Goal: Contribute content: Add original content to the website for others to see

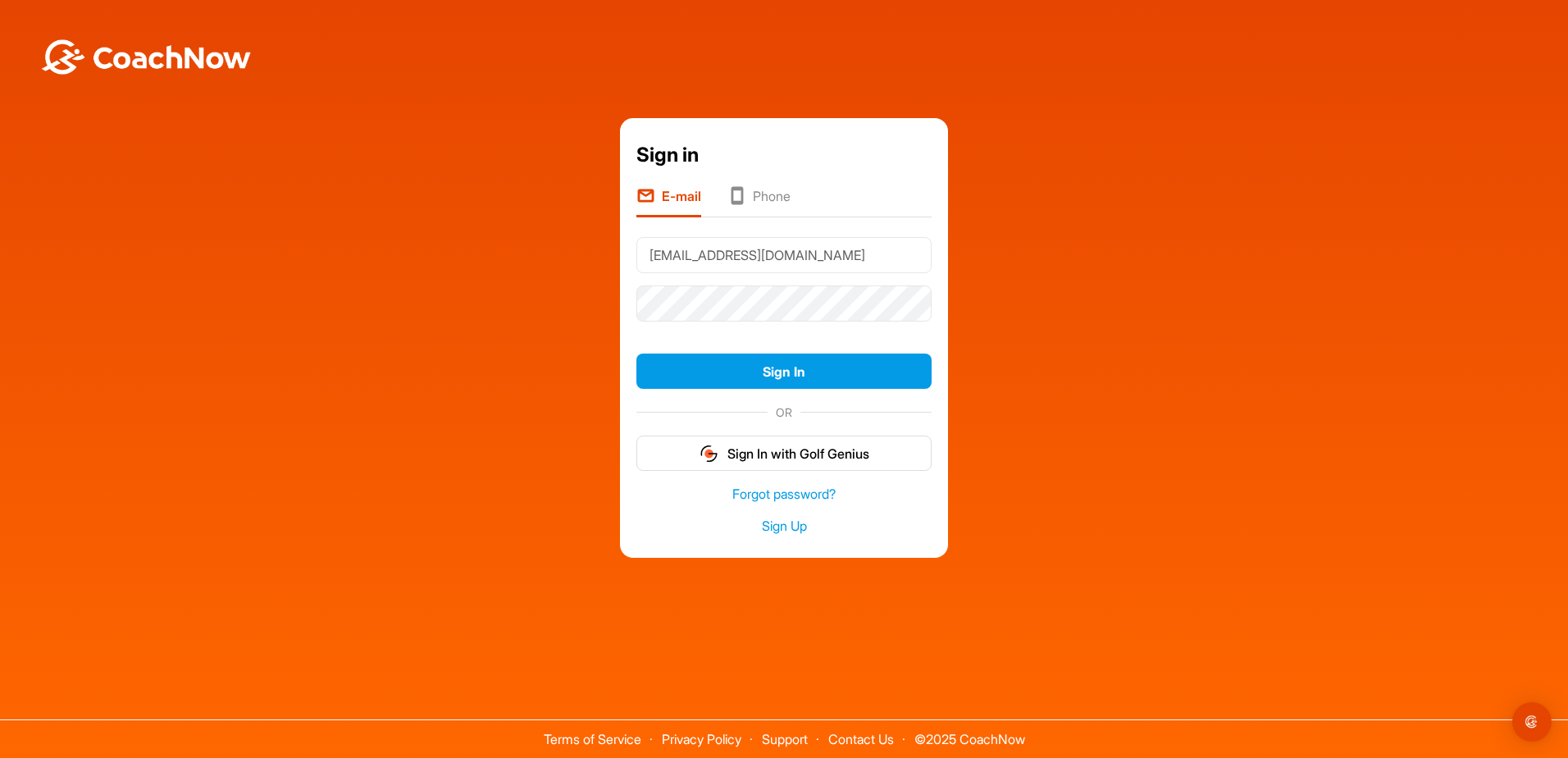
type input "[EMAIL_ADDRESS][DOMAIN_NAME]"
click at [797, 376] on button "Sign In" at bounding box center [784, 371] width 296 height 35
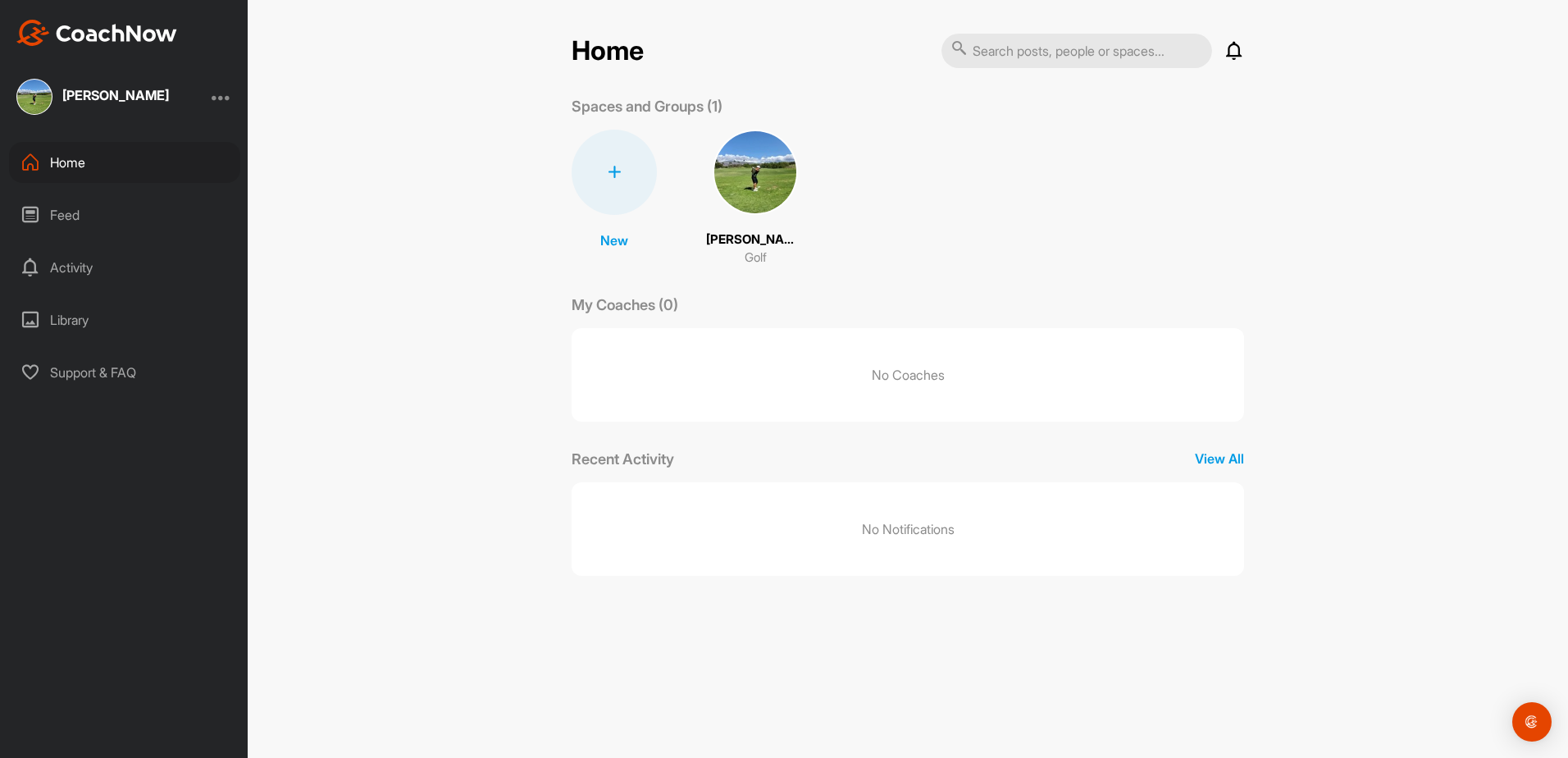
click at [737, 204] on img at bounding box center [756, 172] width 86 height 86
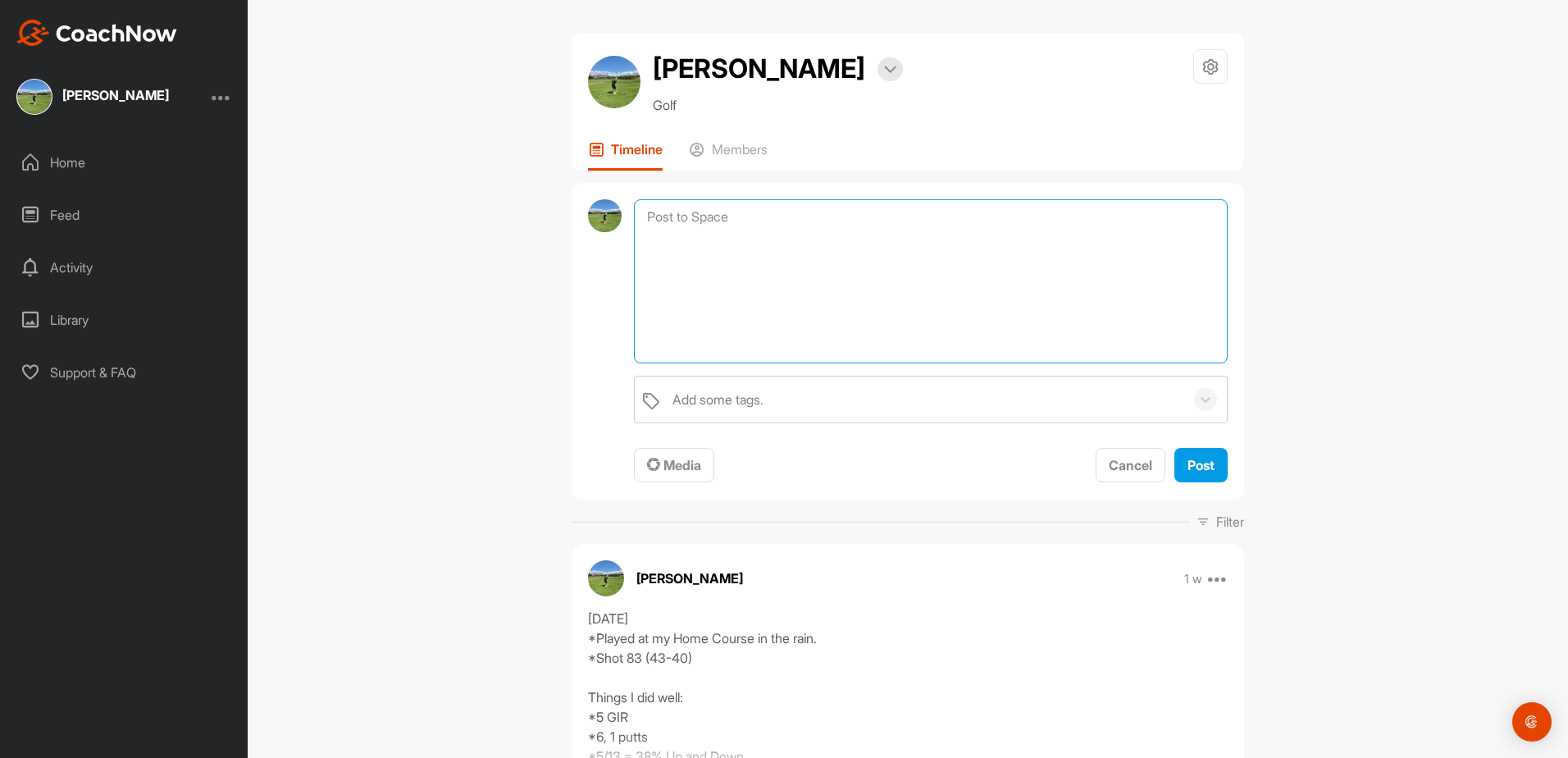
click at [720, 230] on textarea at bounding box center [930, 281] width 594 height 164
type textarea "[DATE] *Putting at home. *P4S workout"
click at [1192, 468] on span "Post" at bounding box center [1201, 465] width 27 height 17
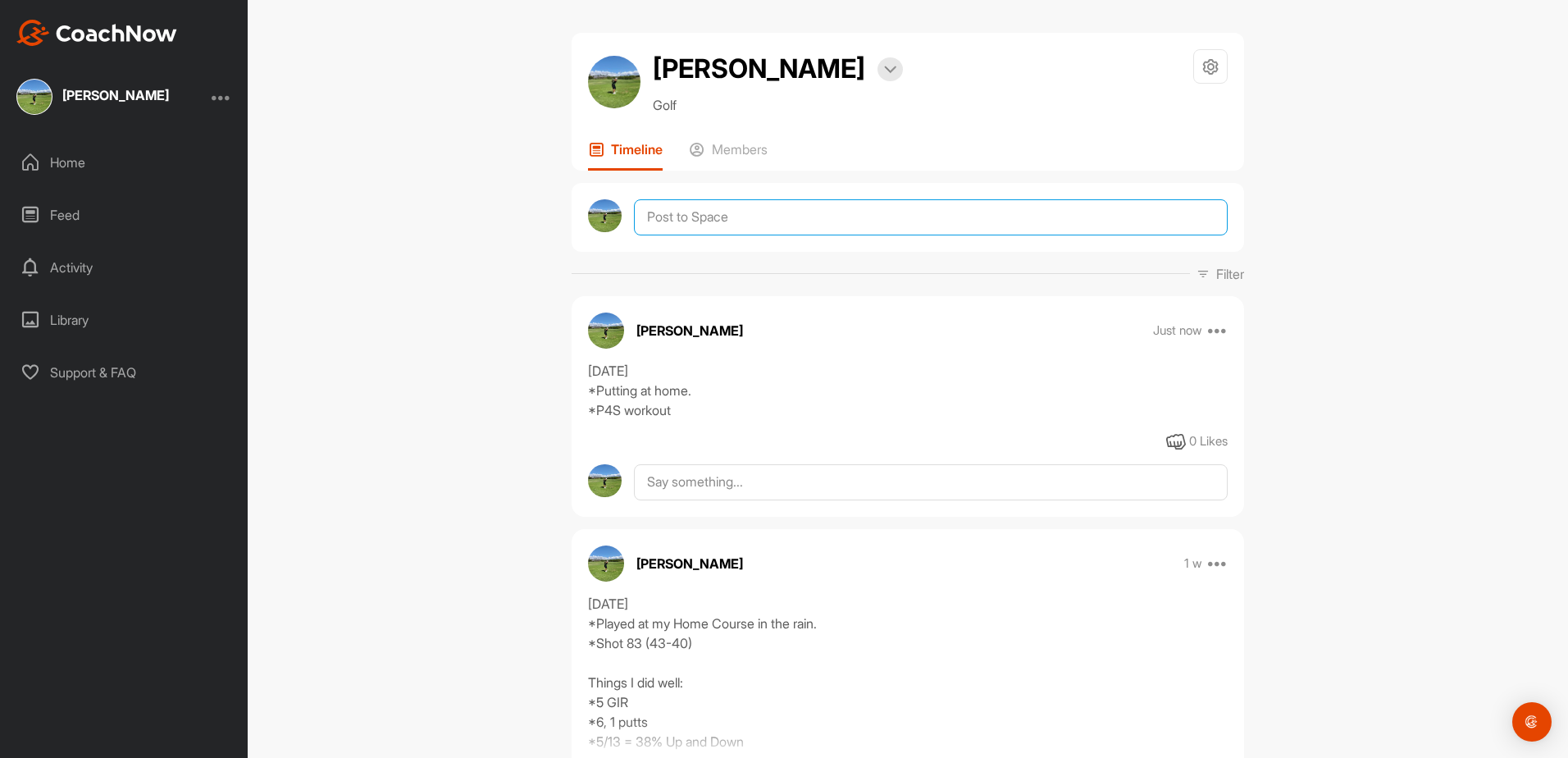
click at [763, 223] on textarea at bounding box center [930, 217] width 594 height 36
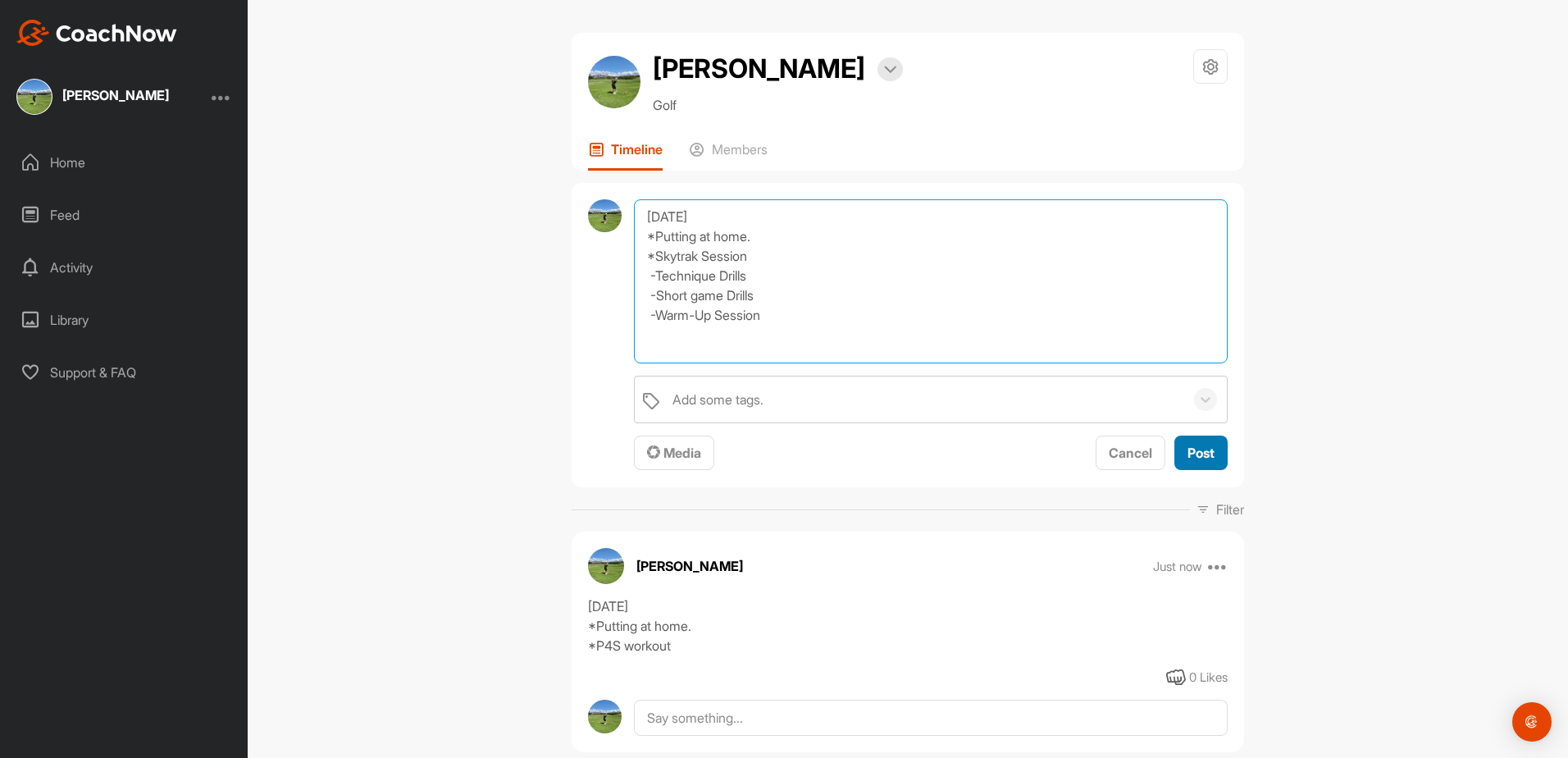
type textarea "[DATE] *Putting at home. *Skytrak Session -Technique Drills -Short game Drills …"
click at [1197, 457] on span "Post" at bounding box center [1201, 453] width 27 height 17
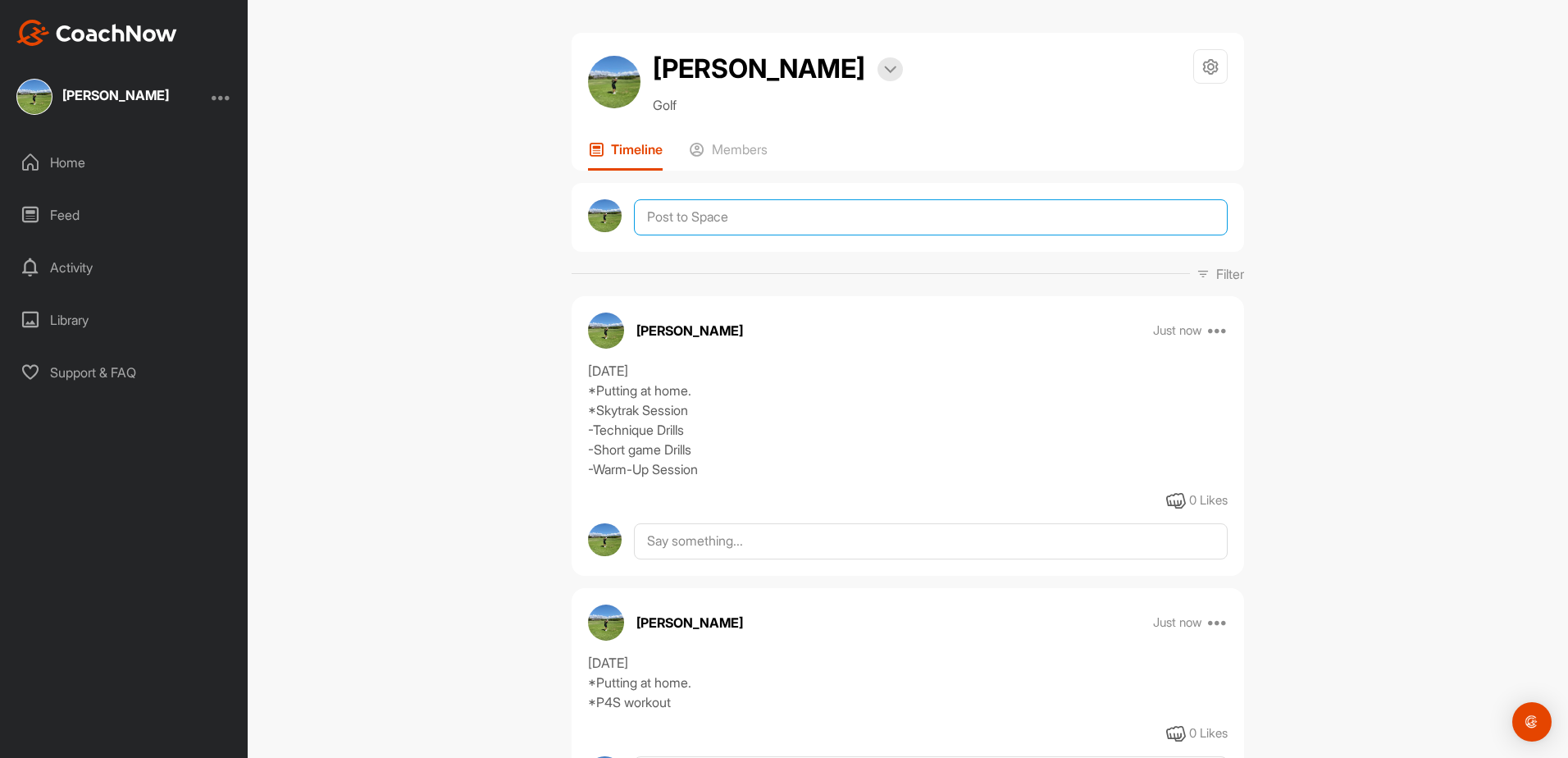
click at [802, 223] on textarea at bounding box center [930, 217] width 594 height 36
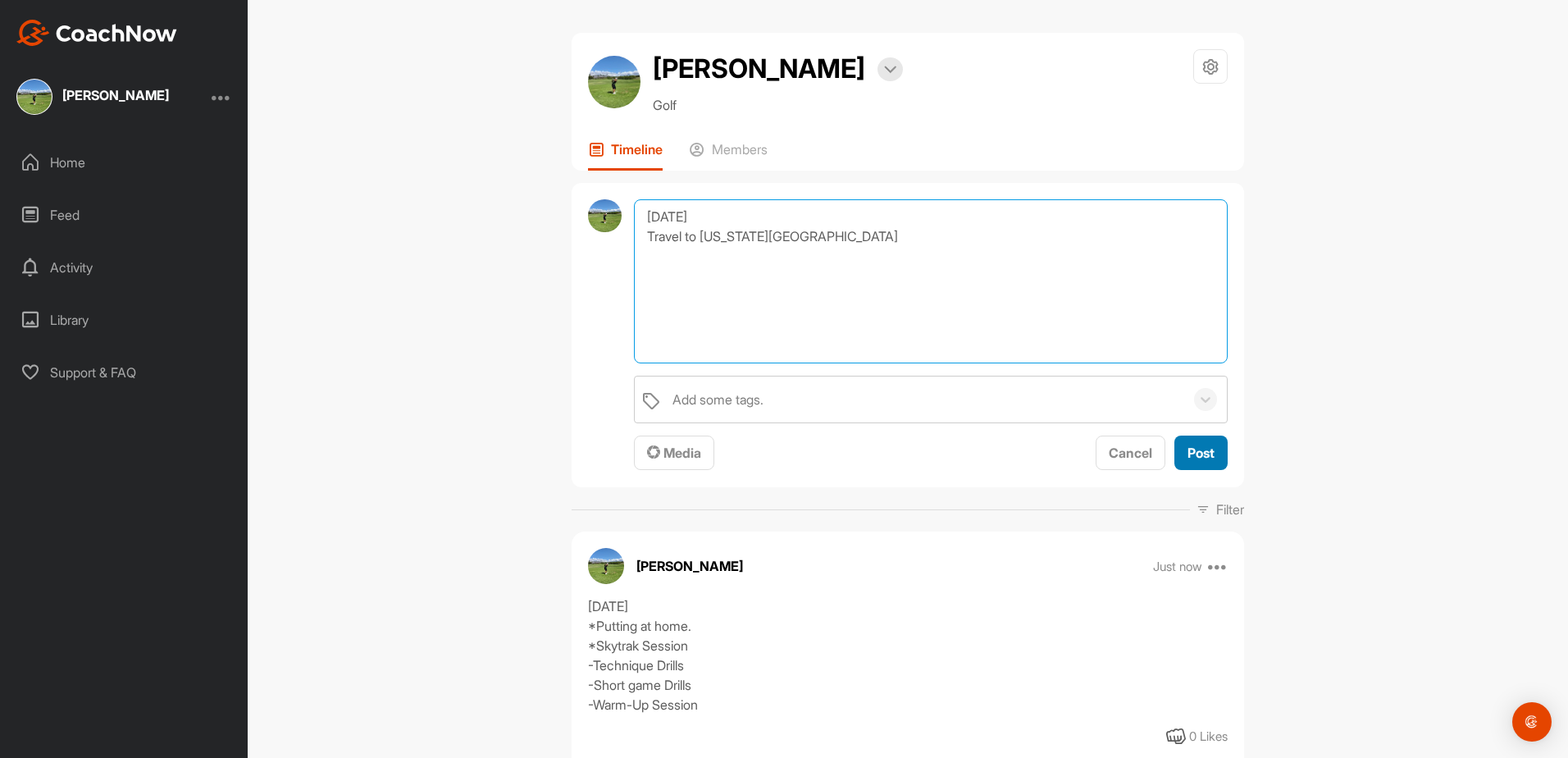
type textarea "[DATE] Travel to [US_STATE][GEOGRAPHIC_DATA]"
click at [1188, 452] on span "Post" at bounding box center [1201, 453] width 27 height 17
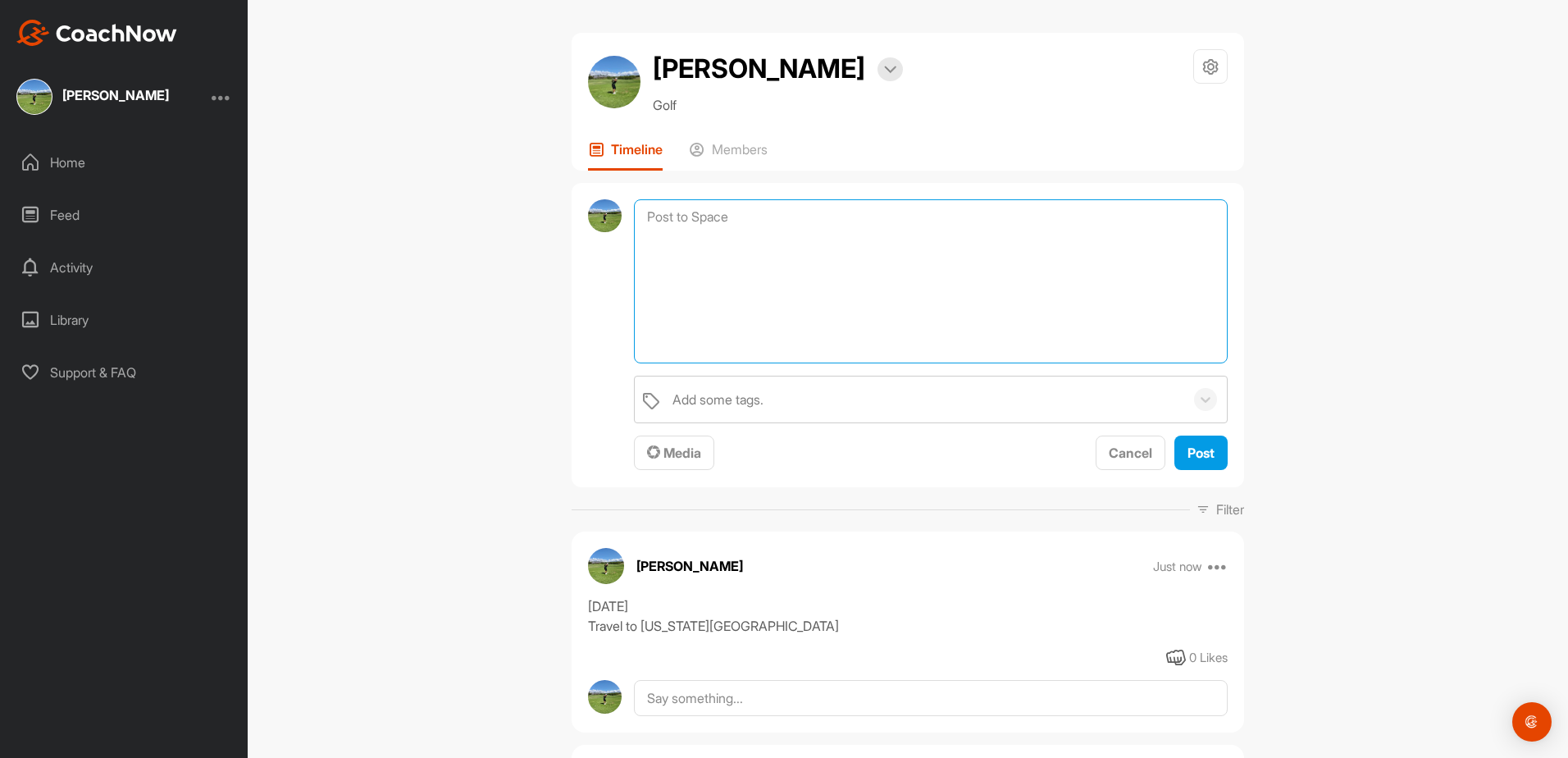
click at [845, 221] on textarea at bounding box center [930, 281] width 594 height 164
type textarea "[DATE] *P4S workout"
click at [1178, 449] on button "Post" at bounding box center [1200, 453] width 53 height 35
click at [717, 220] on textarea at bounding box center [930, 281] width 594 height 164
type textarea "9/15 - 9/17 [US_STATE][GEOGRAPHIC_DATA]"
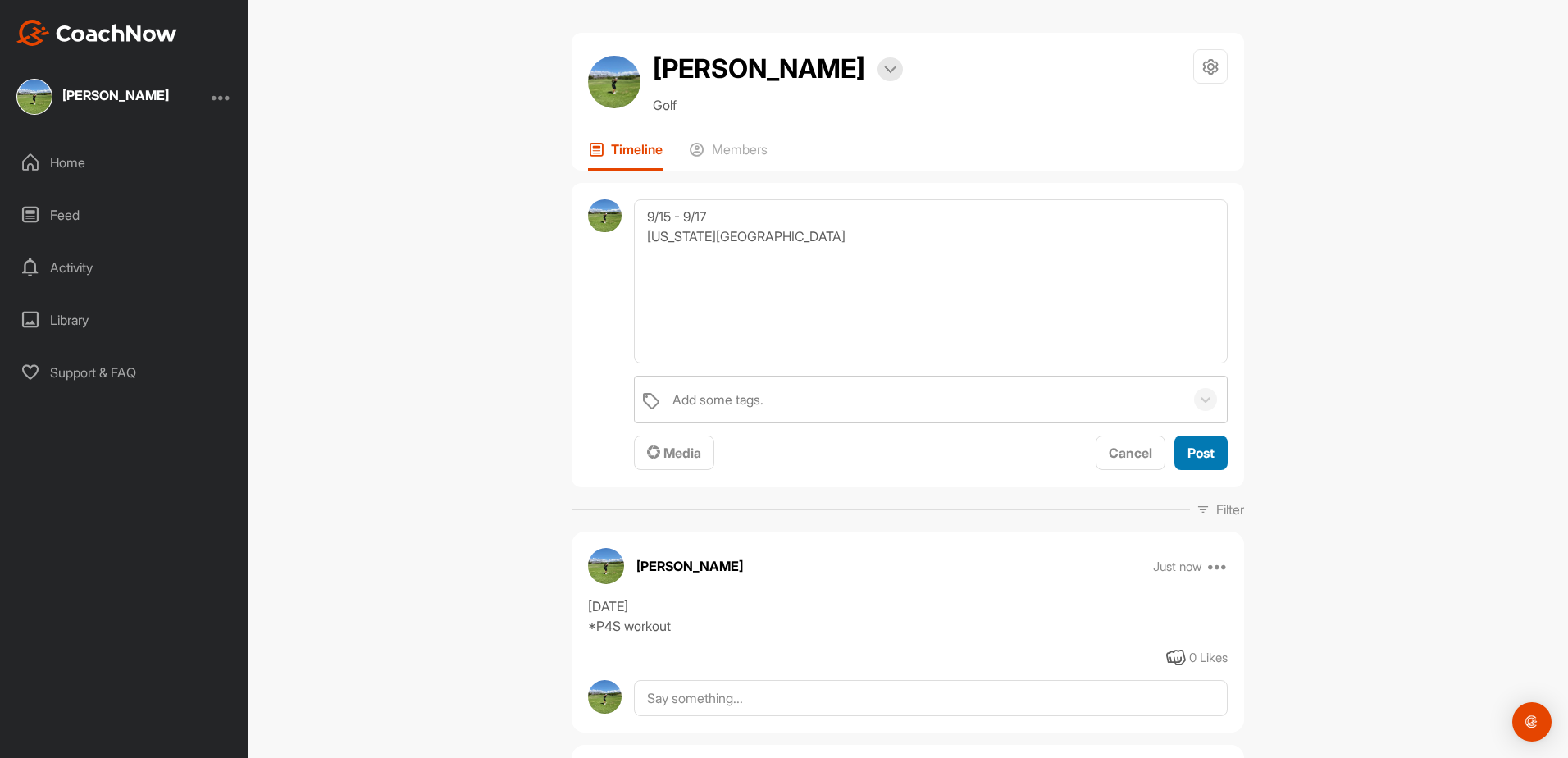
click at [1192, 449] on span "Post" at bounding box center [1201, 453] width 27 height 17
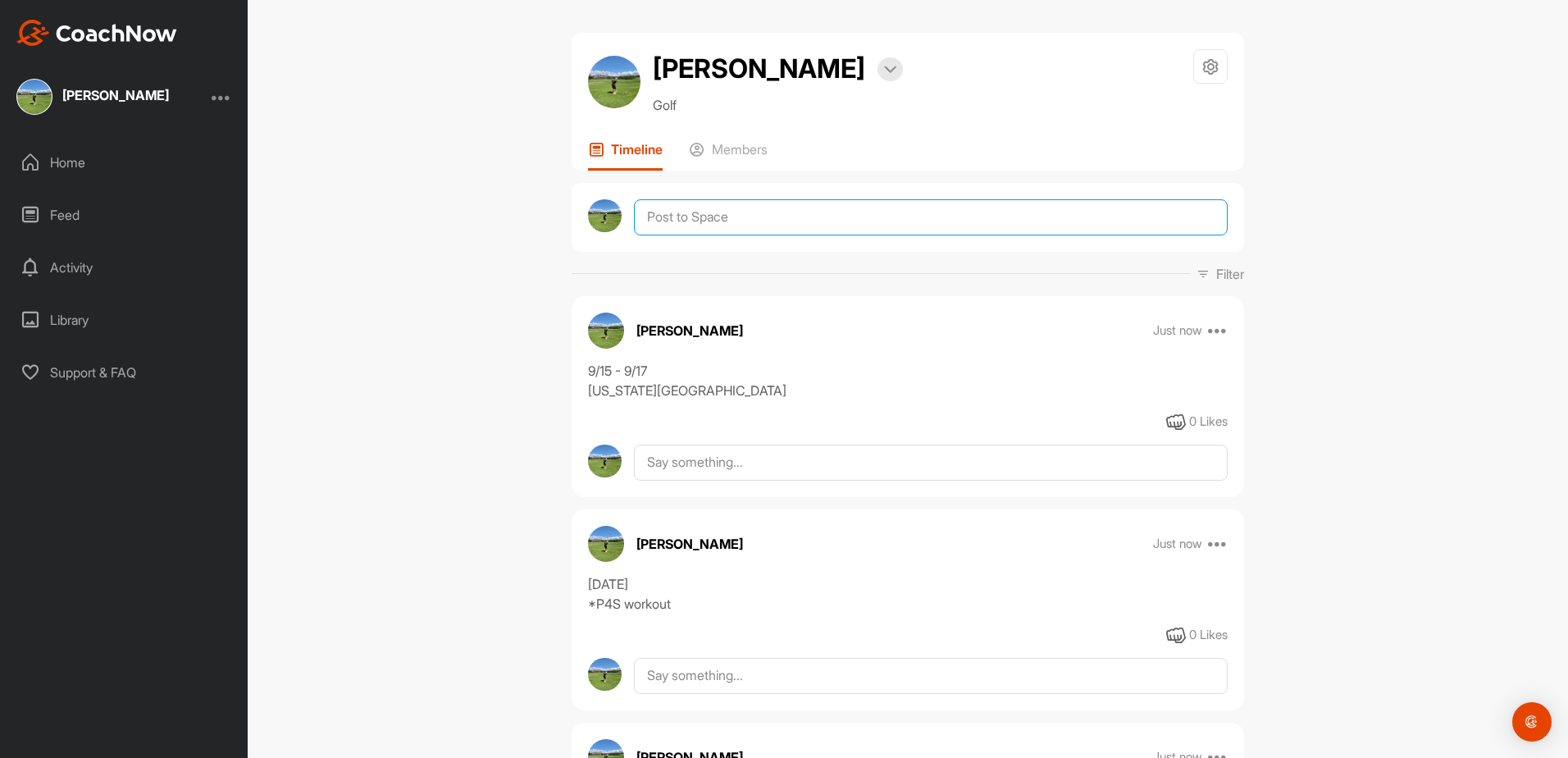
click at [760, 227] on textarea at bounding box center [930, 217] width 594 height 36
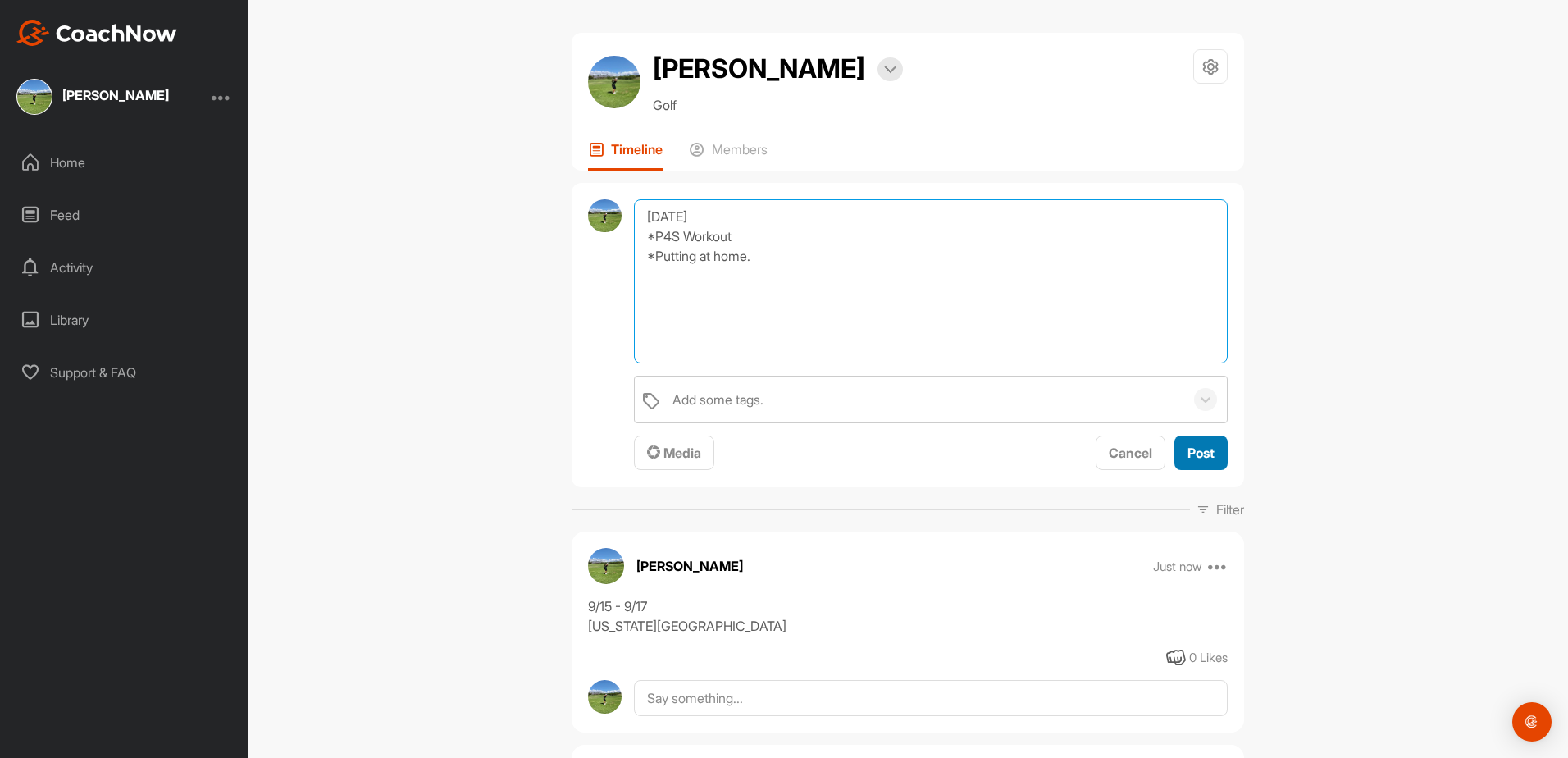
type textarea "[DATE] *P4S Workout *Putting at home."
click at [1195, 453] on span "Post" at bounding box center [1201, 453] width 27 height 17
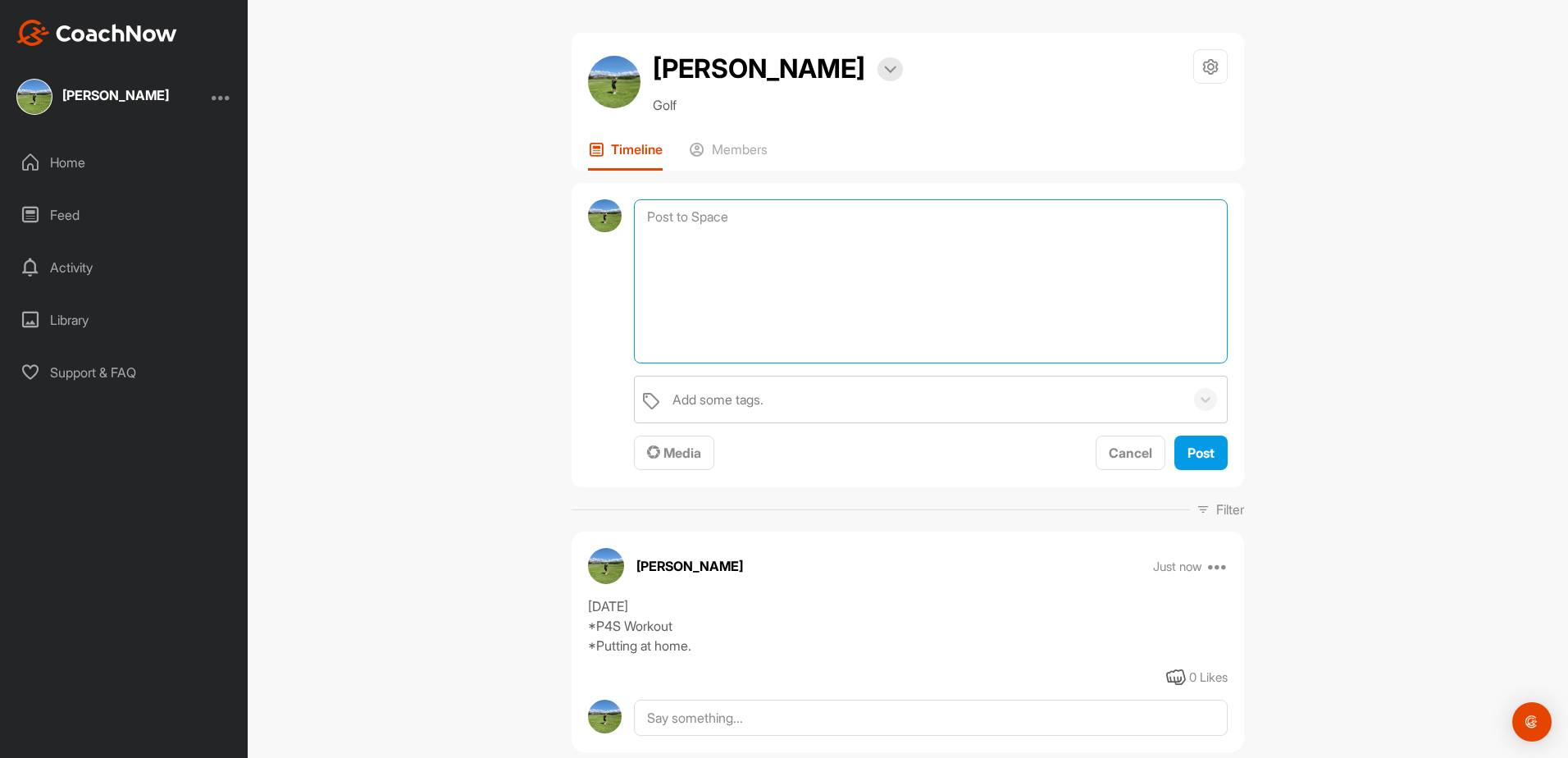
click at [796, 223] on textarea at bounding box center [930, 281] width 594 height 164
type textarea "[DATE] *Putting at home. *Skytrak Session -Technique Drills -Short game -Warm-Up"
drag, startPoint x: 1194, startPoint y: 449, endPoint x: 1205, endPoint y: 447, distance: 11.2
click at [1198, 449] on span "Post" at bounding box center [1201, 453] width 27 height 17
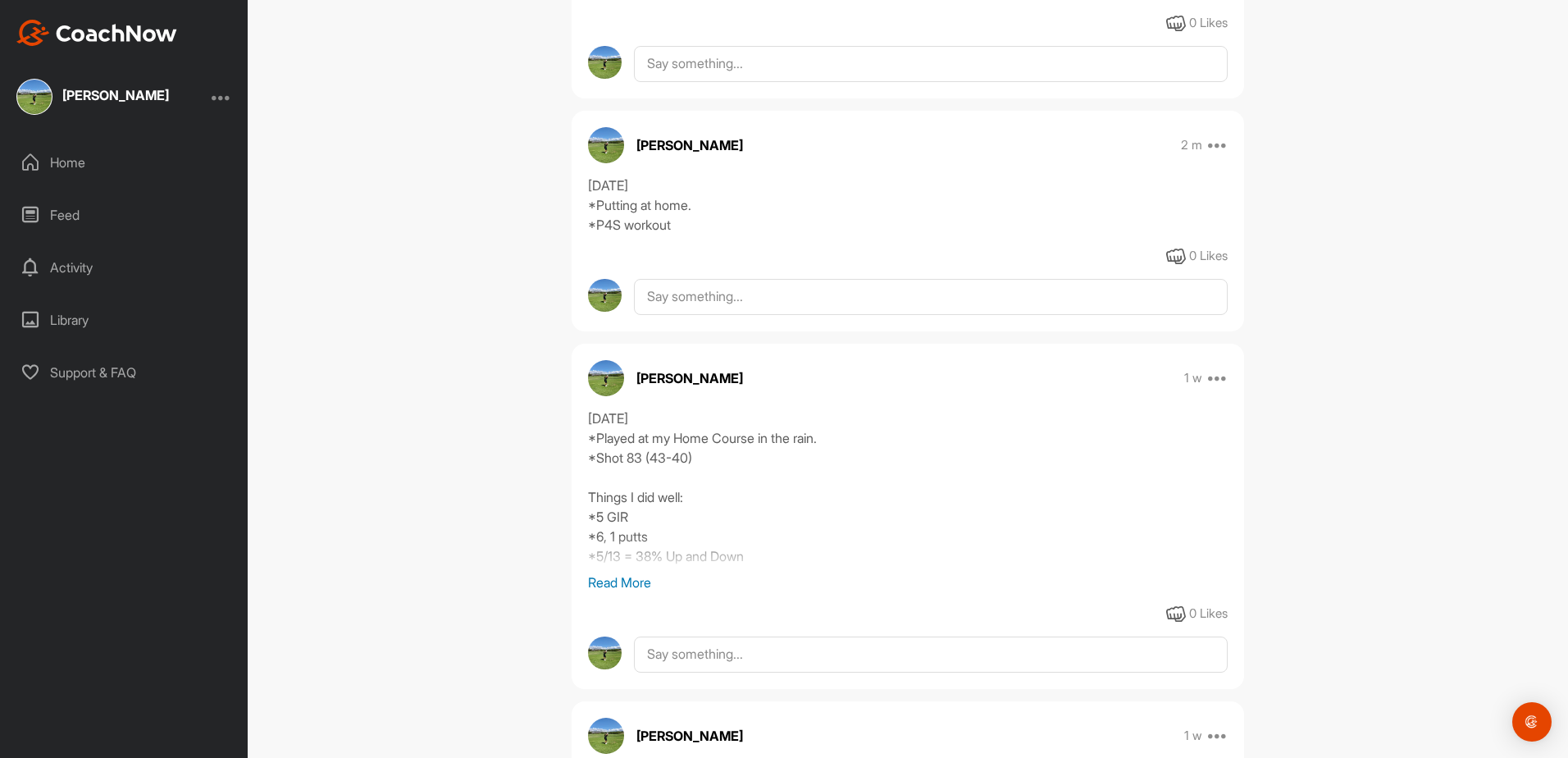
scroll to position [1723, 0]
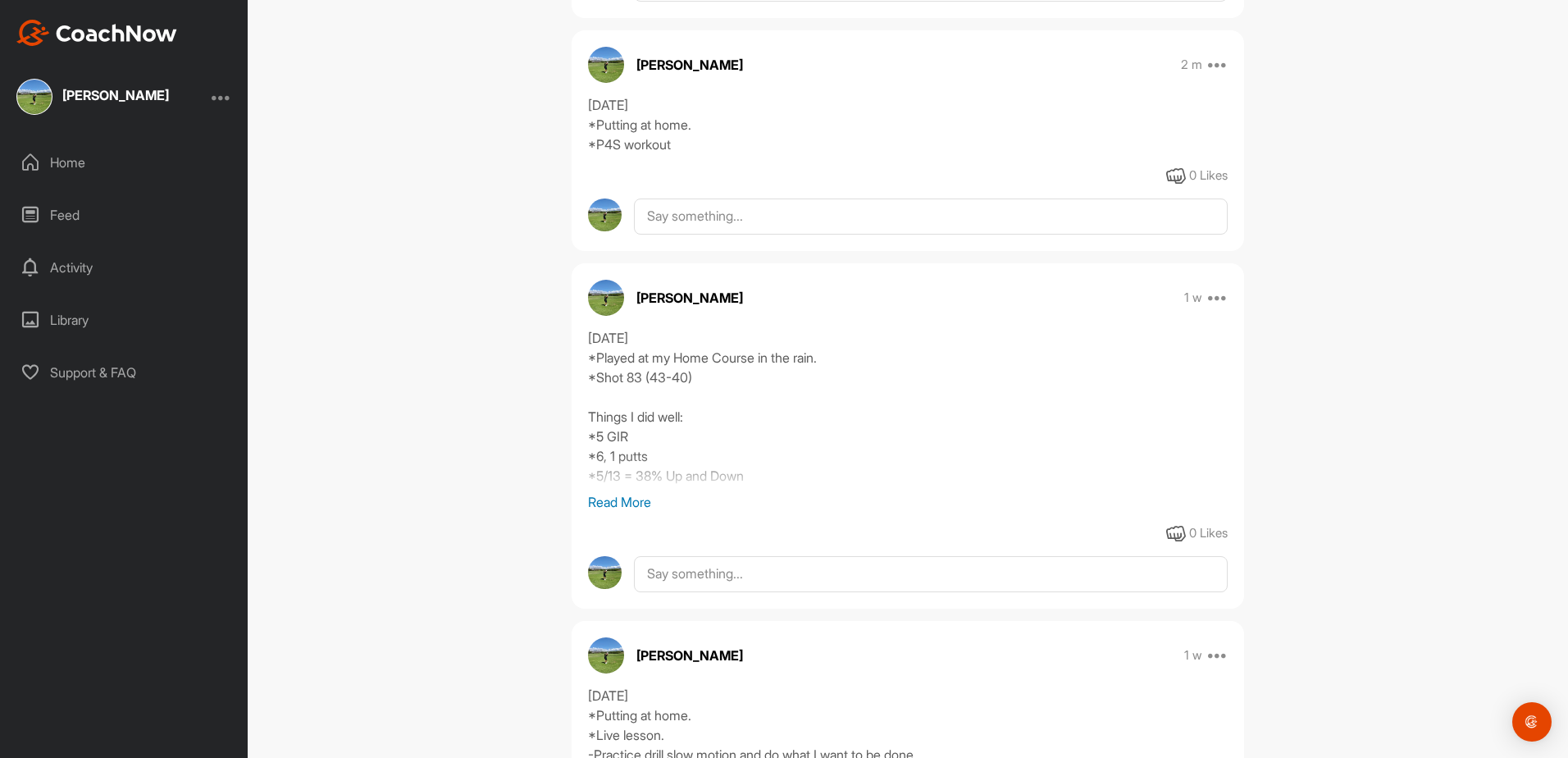
click at [639, 506] on p "Read More" at bounding box center [908, 501] width 639 height 20
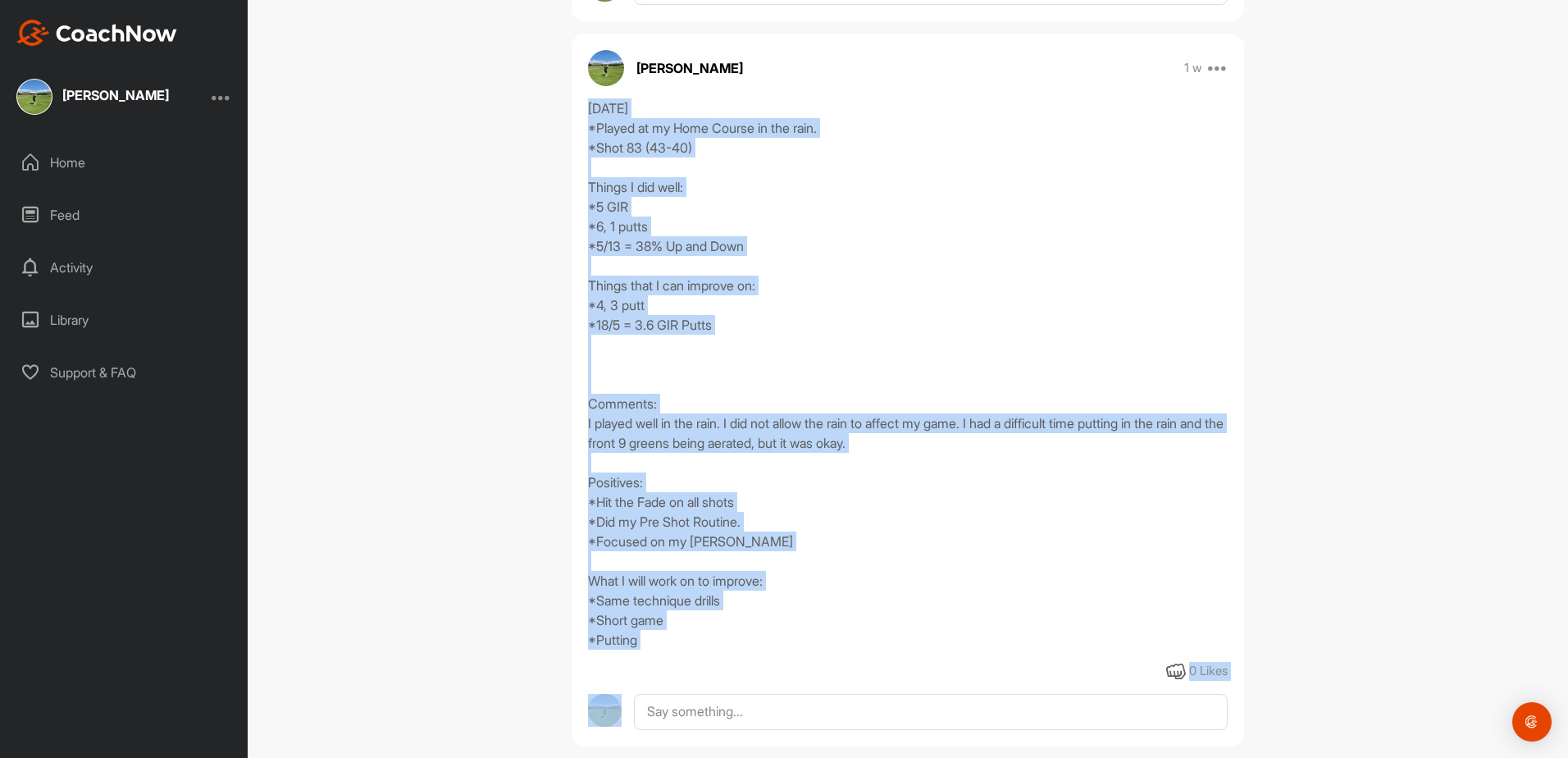
scroll to position [1975, 0]
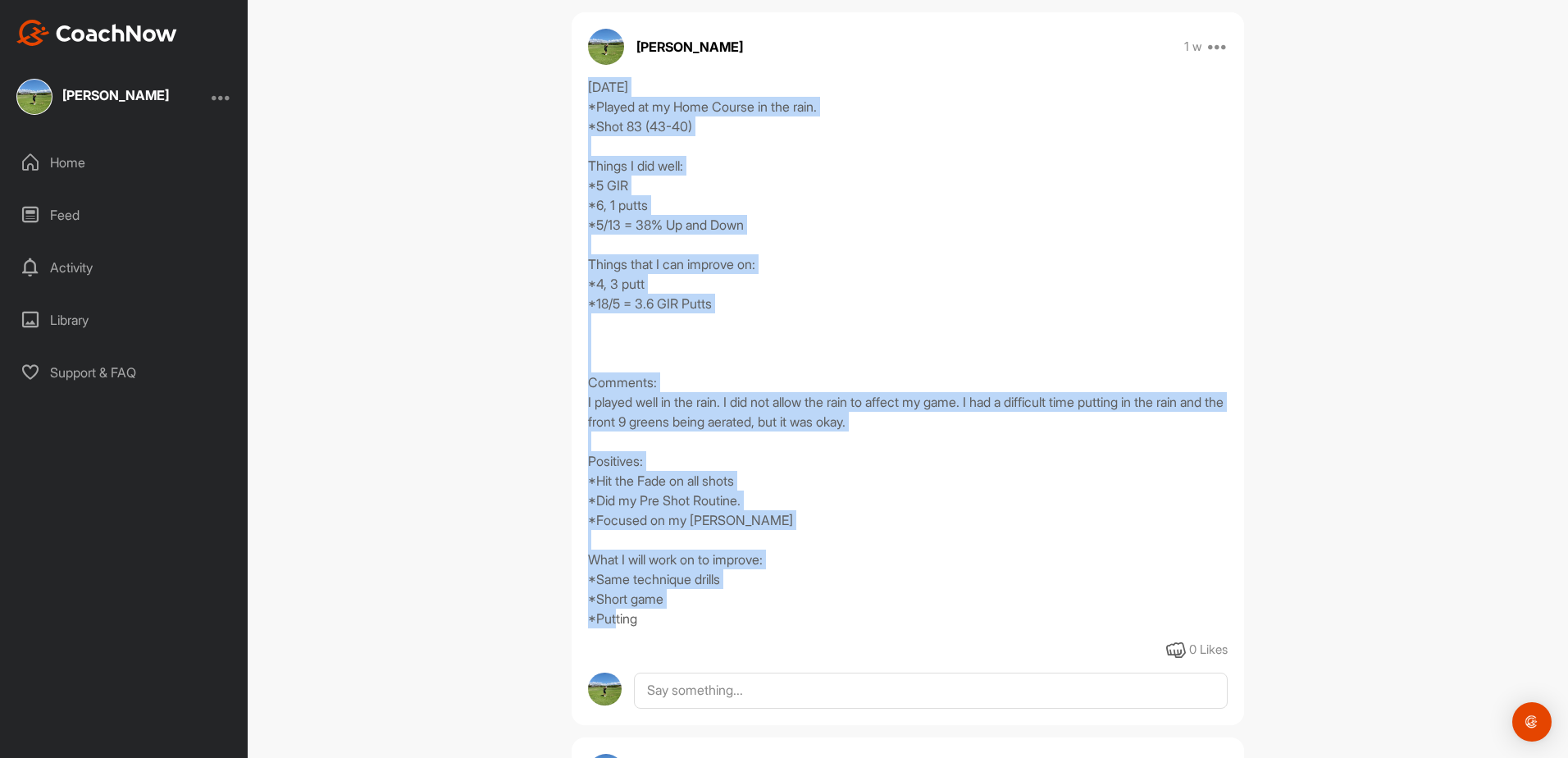
drag, startPoint x: 584, startPoint y: 342, endPoint x: 777, endPoint y: 618, distance: 336.8
click at [777, 618] on div "[DATE] *Played at my Home Course in the rain. *Shot 83 (43-40) Things I did wel…" at bounding box center [908, 352] width 639 height 552
copy div "[DATE] *Played at my Home Course in the rain. *Shot 83 (43-40) Things I did wel…"
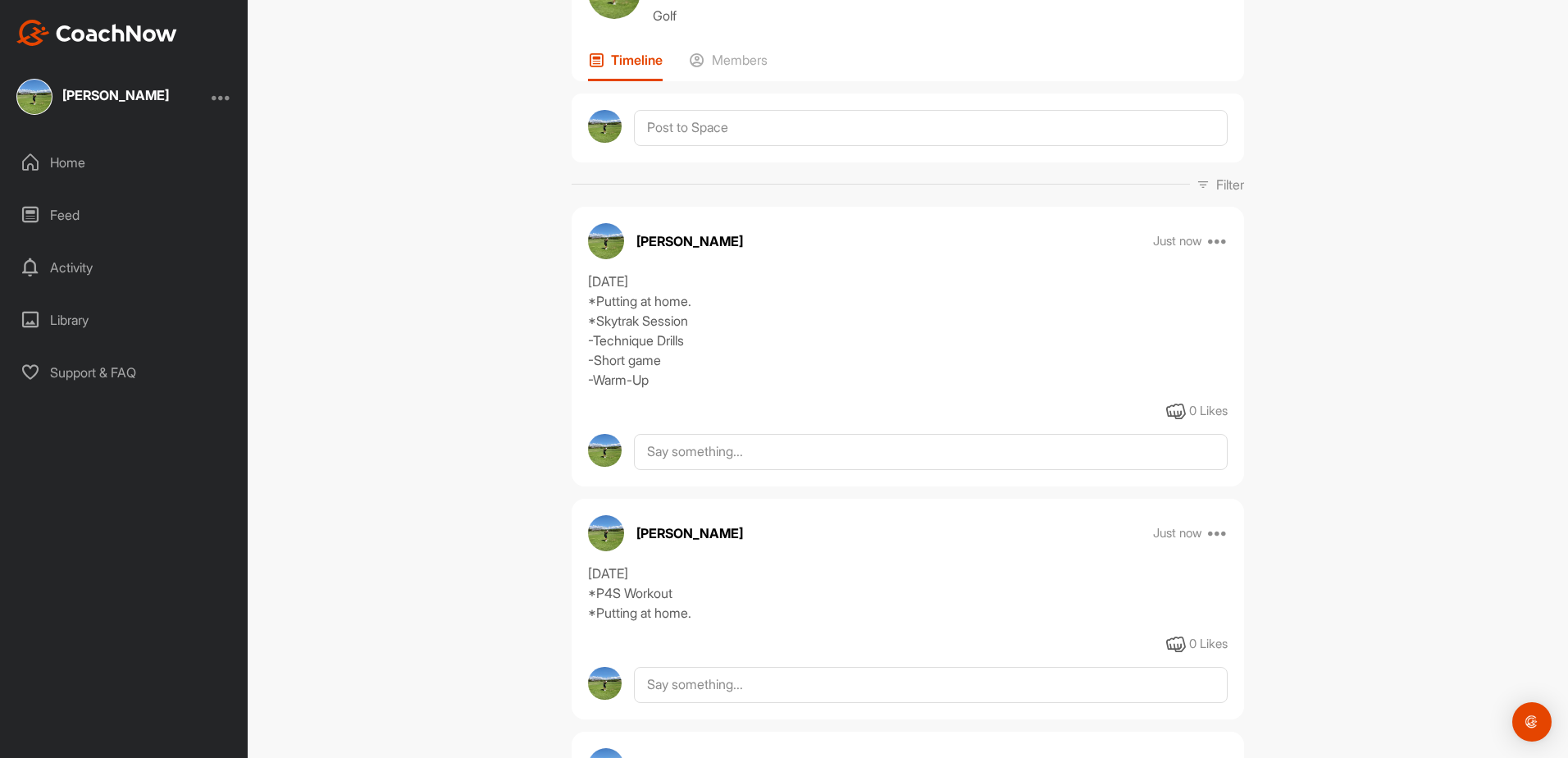
scroll to position [0, 0]
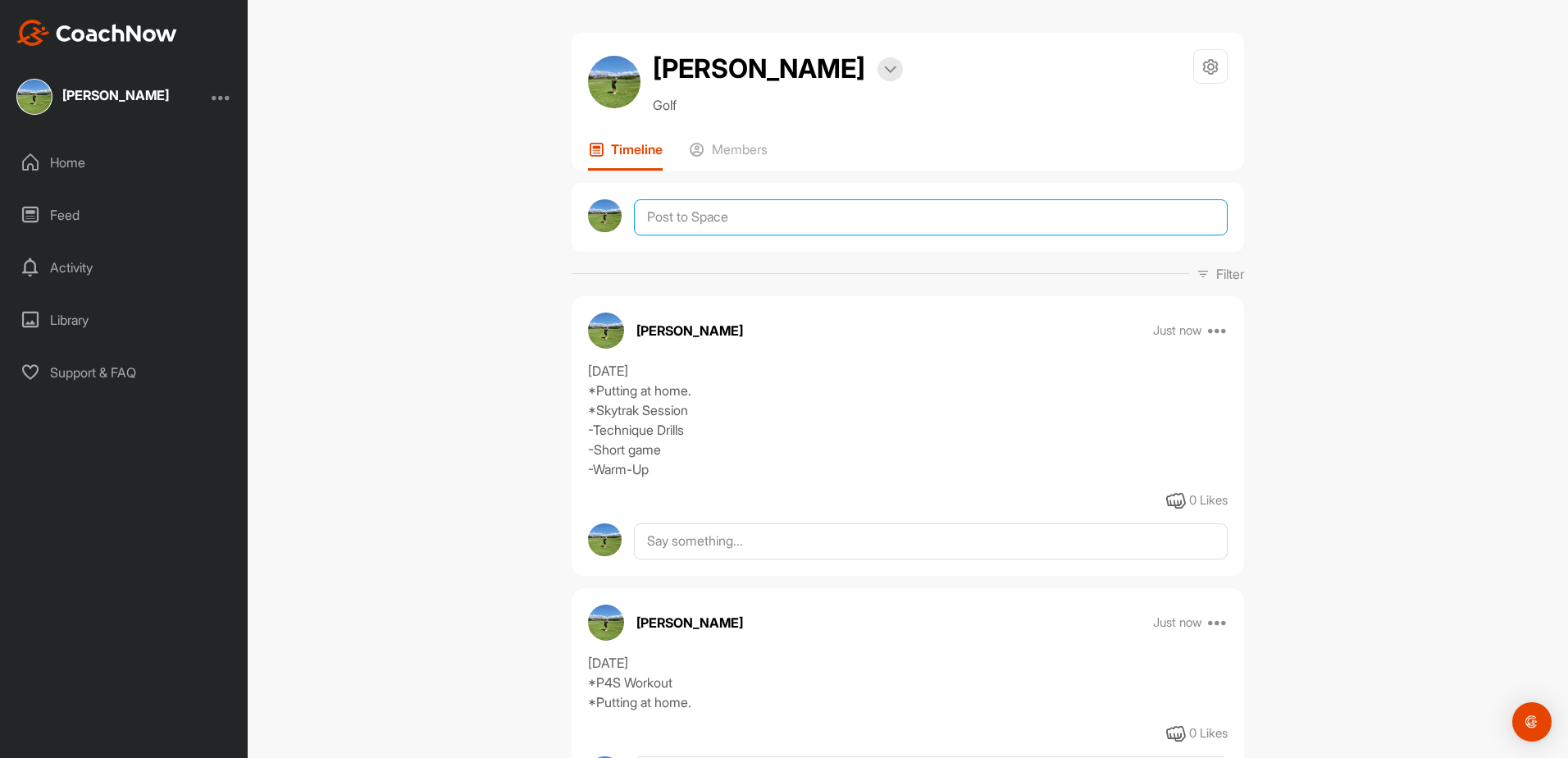
click at [716, 222] on textarea at bounding box center [930, 217] width 594 height 36
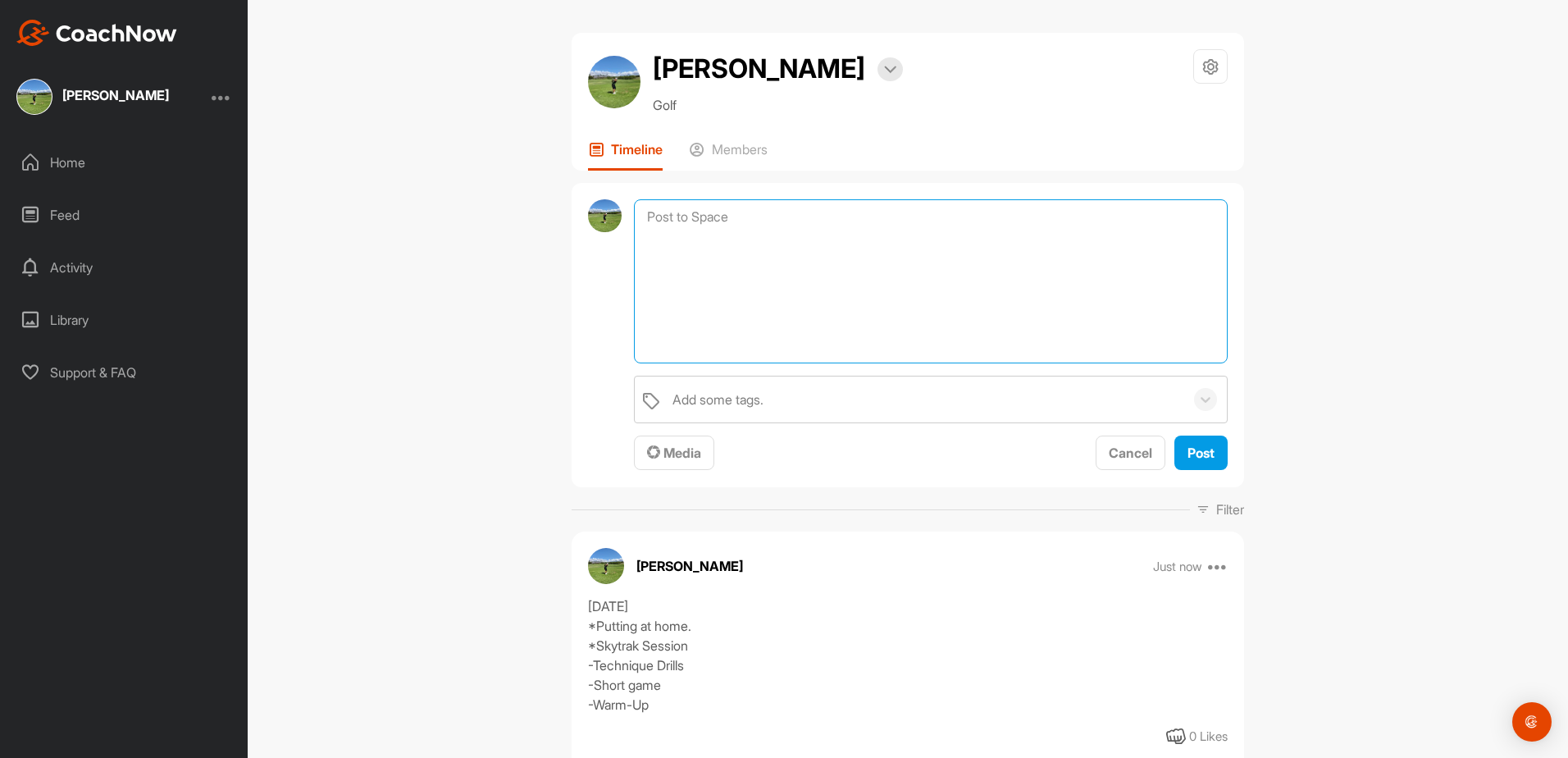
paste textarea "[DATE] *Played at my Home Course in the rain. *Shot 83 (43-40) Things I did wel…"
click at [665, 218] on textarea "[DATE] *Played at my Home Course in the rain. *Shot 83 (43-40) Things I did wel…" at bounding box center [930, 281] width 594 height 164
click at [698, 260] on textarea "[DATE] *Played at my Home Course in the rain. *Shot 83 (43-40) Things I did wel…" at bounding box center [930, 281] width 594 height 164
click at [657, 239] on textarea "[DATE] *Played at my Home Course in the rain. *Shot 86 (42-44) Things I did wel…" at bounding box center [930, 281] width 594 height 164
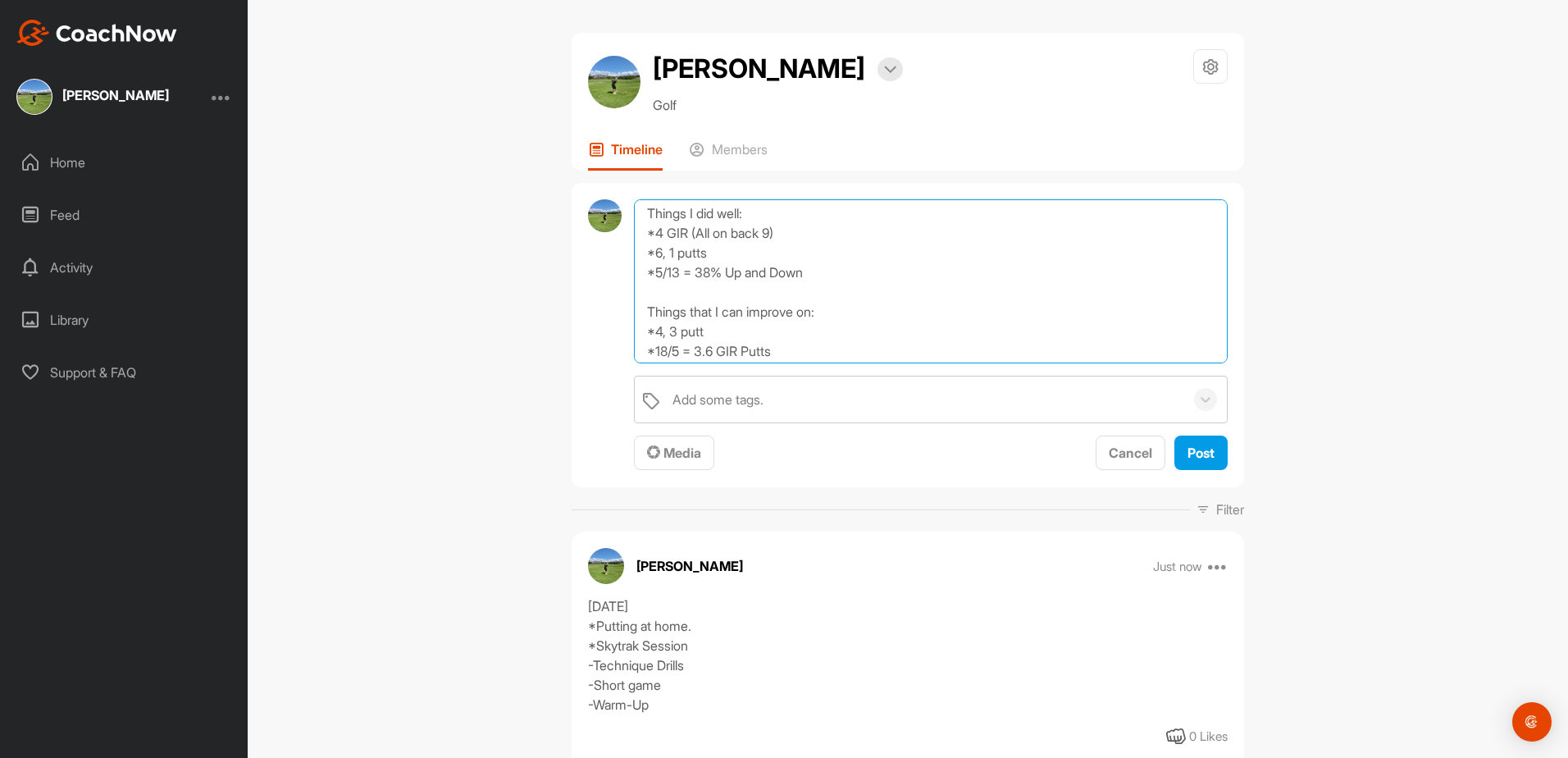
click at [672, 272] on textarea "[DATE] *Played at my Home Course in the rain. *Shot 86 (42-44) Things I did wel…" at bounding box center [930, 281] width 594 height 164
drag, startPoint x: 657, startPoint y: 253, endPoint x: 672, endPoint y: 253, distance: 15.0
click at [659, 253] on textarea "[DATE] *Played at my Home Course in the rain. *Shot 86 (42-44) Things I did wel…" at bounding box center [930, 281] width 594 height 164
click at [664, 269] on textarea "[DATE] *Played at my Home Course in the rain. *Shot 86 (42-44) Things I did wel…" at bounding box center [930, 281] width 594 height 164
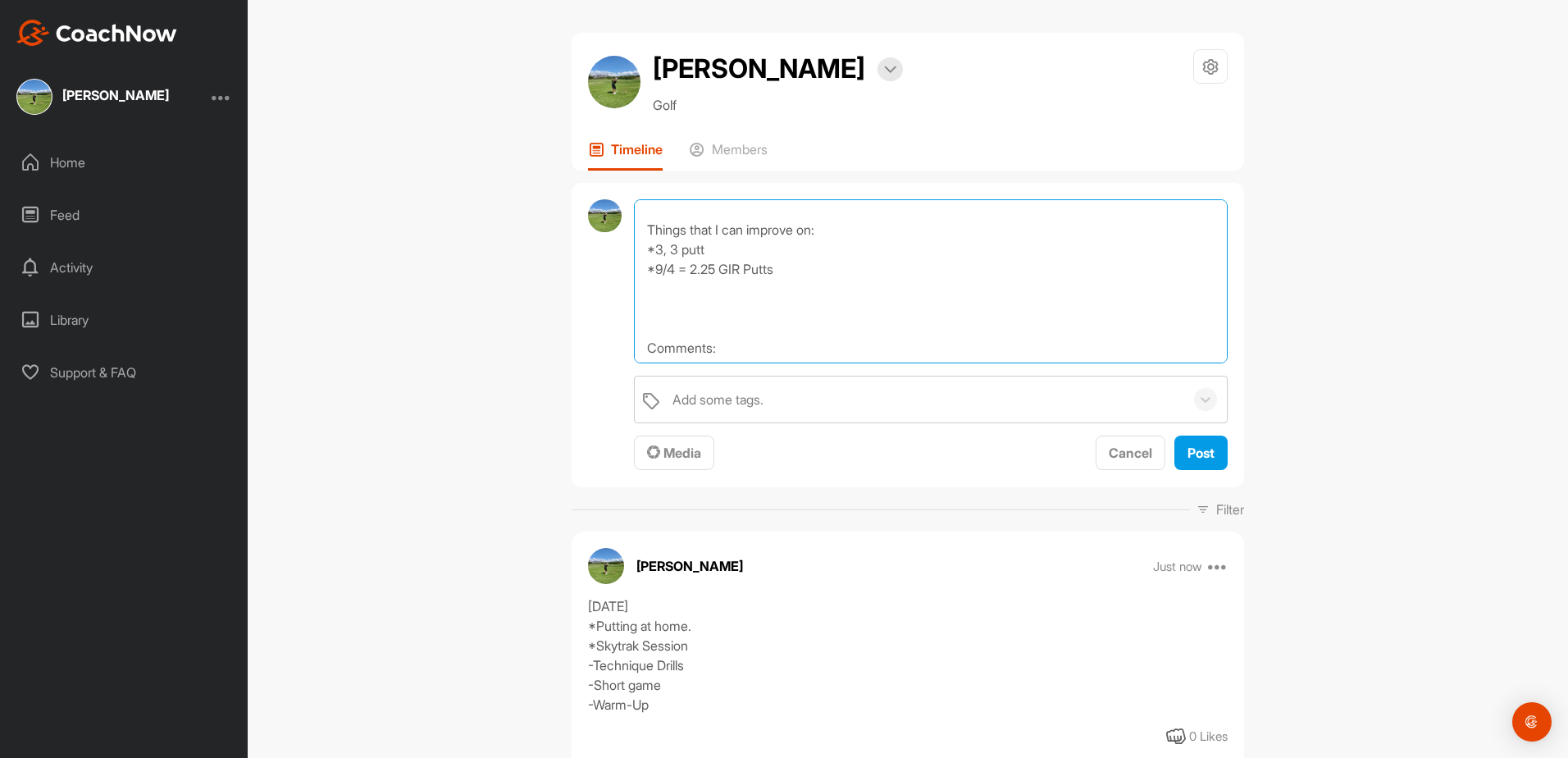
click at [791, 273] on textarea "[DATE] *Played at my Home Course in the rain. *Shot 86 (42-44) Things I did wel…" at bounding box center [930, 281] width 594 height 164
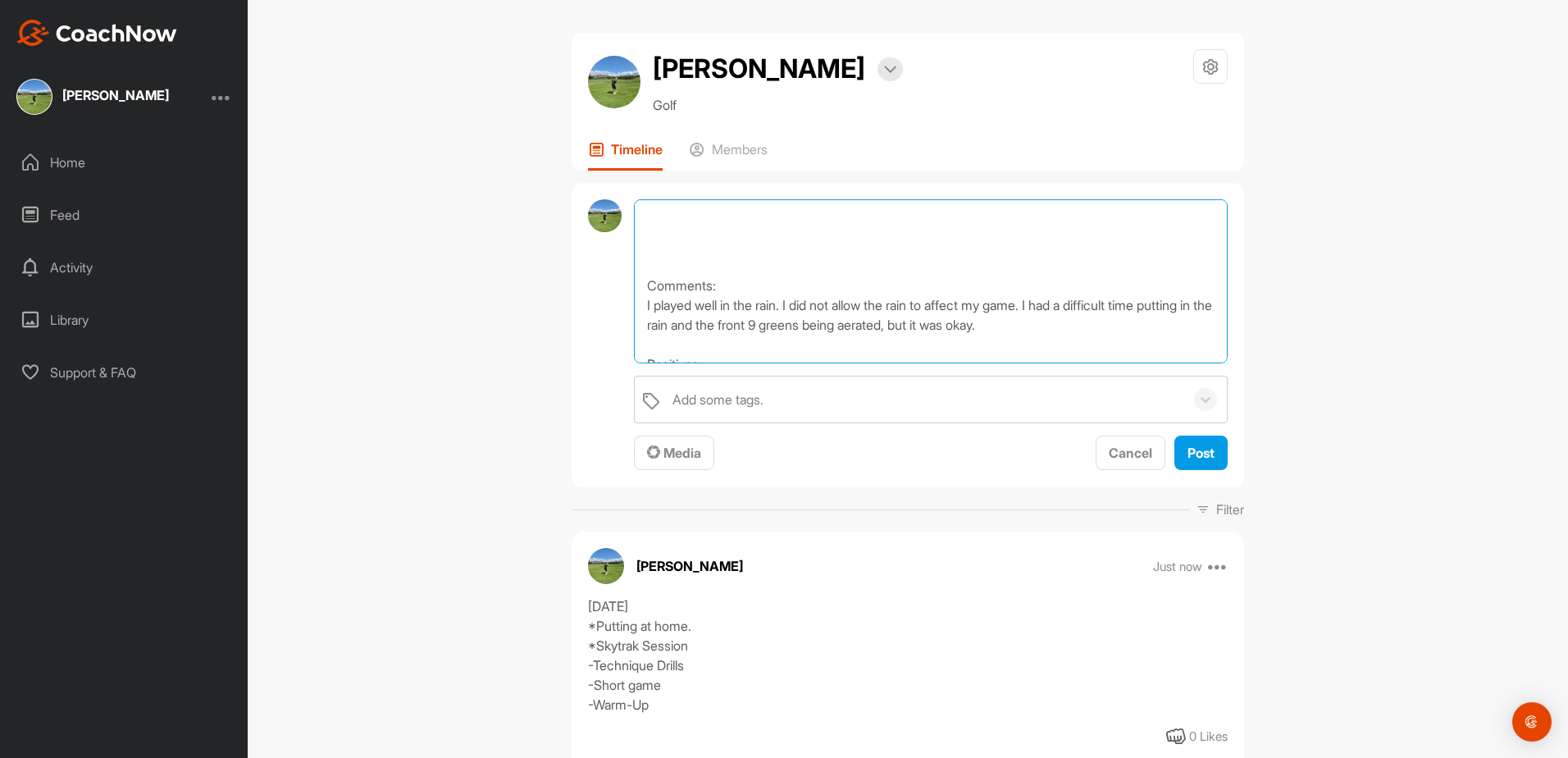
click at [786, 263] on textarea "[DATE] *Played at my Home Course in the rain. *Shot 86 (42-44) Things I did wel…" at bounding box center [930, 281] width 594 height 164
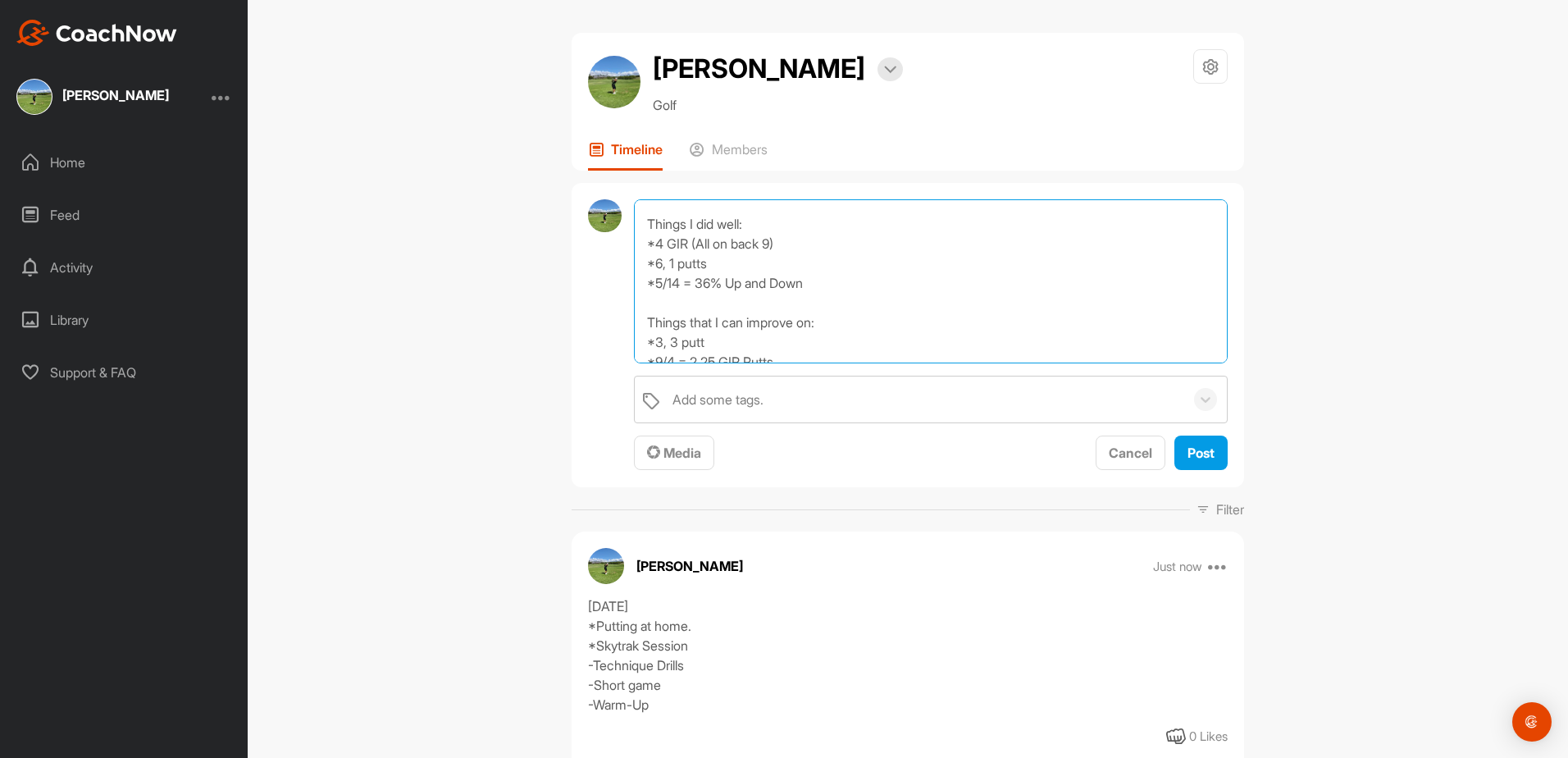
scroll to position [43, 0]
click at [766, 255] on textarea "[DATE] *Played at my Home Course in the rain. *Shot 86 (42-44) Things I did wel…" at bounding box center [930, 281] width 594 height 164
click at [809, 221] on textarea "[DATE] *Played at my Home Course in the rain. *Shot 86 (42-44) Things I did wel…" at bounding box center [930, 281] width 594 height 164
click at [808, 242] on textarea "[DATE] *Played at my Home Course in the rain. *Shot 86 (42-44) Things I did wel…" at bounding box center [930, 281] width 594 height 164
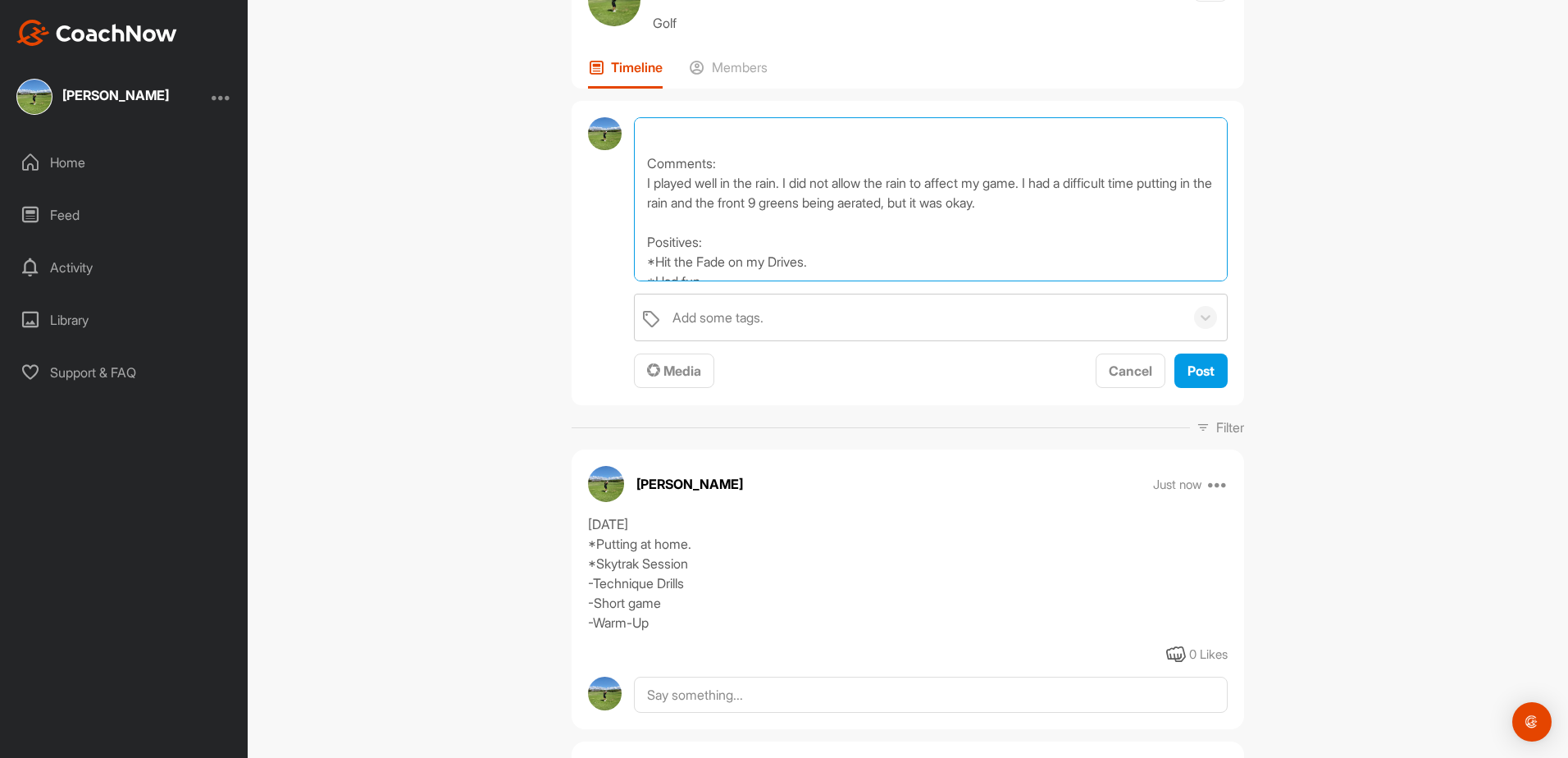
scroll to position [219, 0]
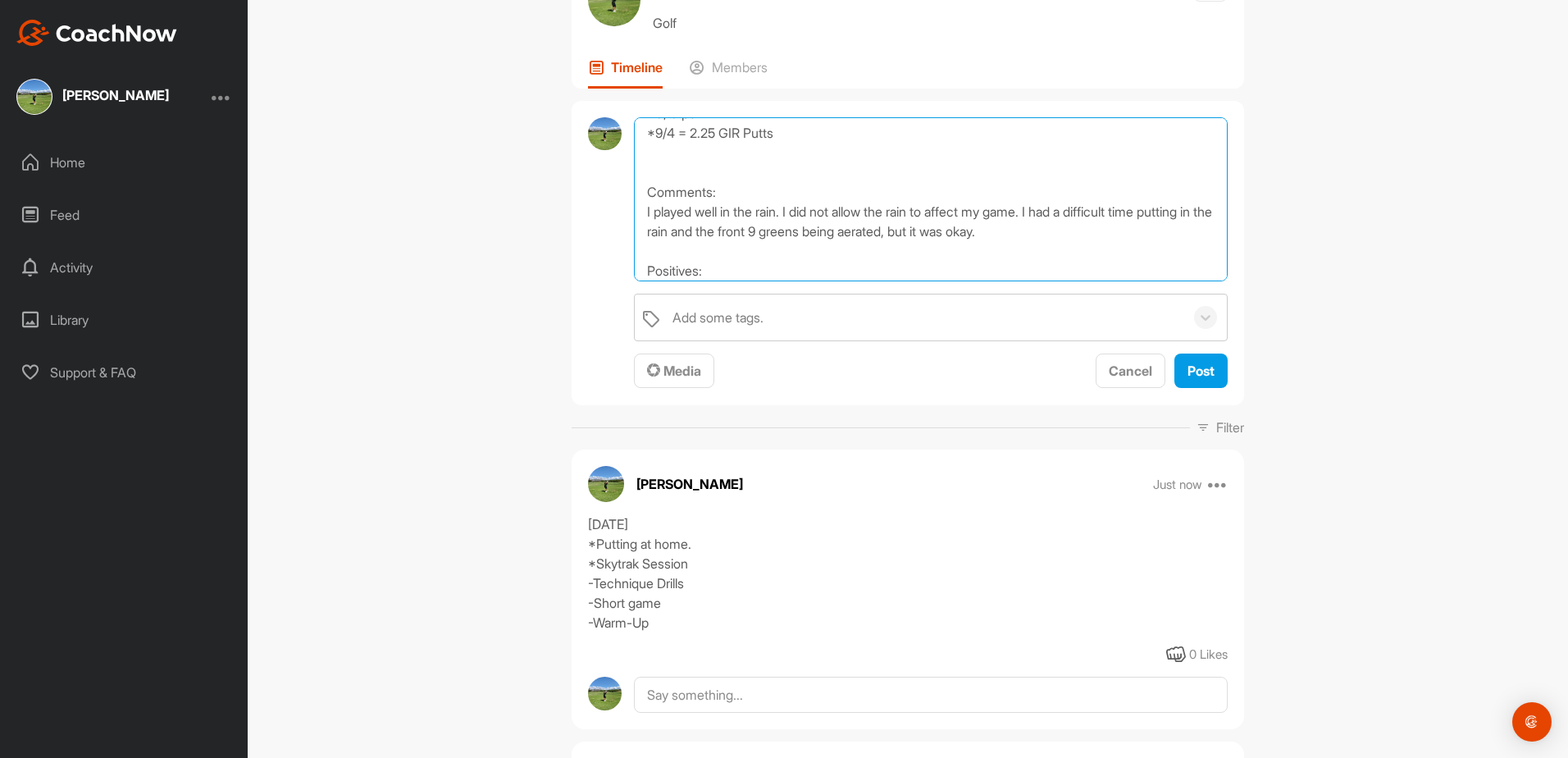
drag, startPoint x: 1081, startPoint y: 233, endPoint x: 745, endPoint y: 215, distance: 336.5
click at [745, 215] on textarea "[DATE] *Played at my Home Course in the rain. *Shot 86 (42-44) Things I did wel…" at bounding box center [930, 199] width 594 height 164
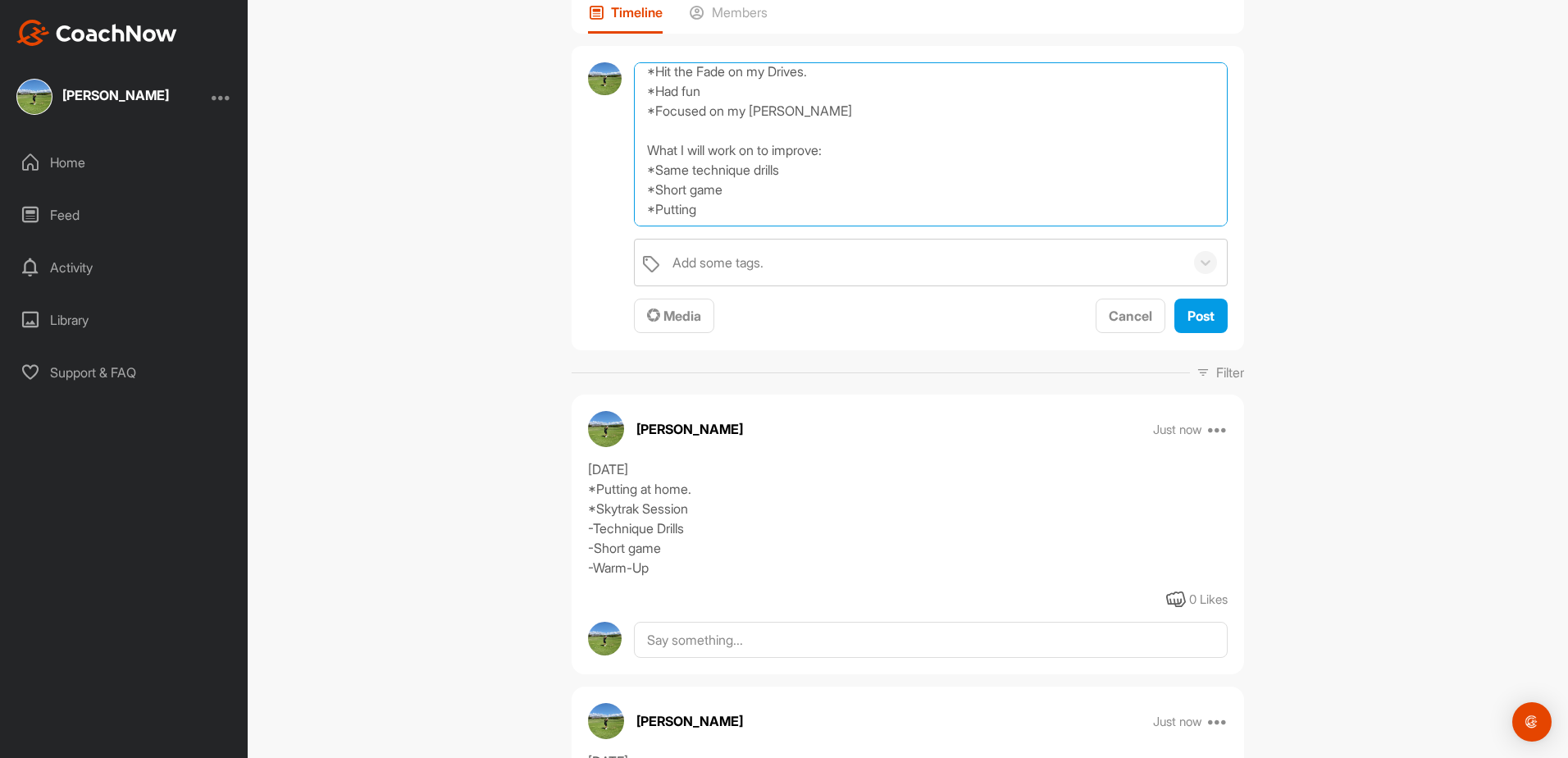
scroll to position [164, 0]
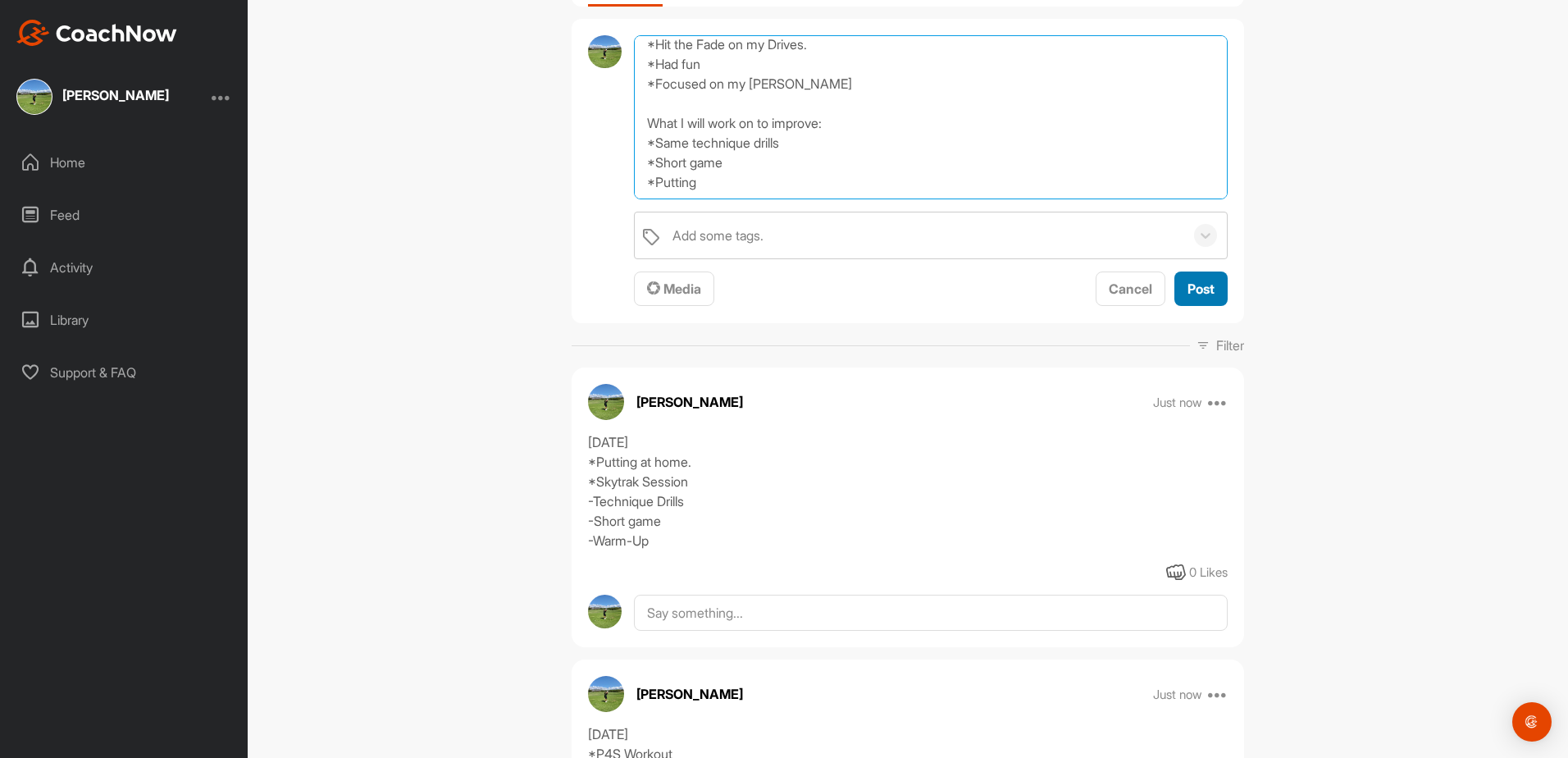
type textarea "[DATE] *Played at my Home Course in the rain. *Shot 86 (42-44) Things I did wel…"
drag, startPoint x: 1184, startPoint y: 288, endPoint x: 1197, endPoint y: 288, distance: 13.0
click at [1188, 288] on span "Post" at bounding box center [1201, 289] width 27 height 17
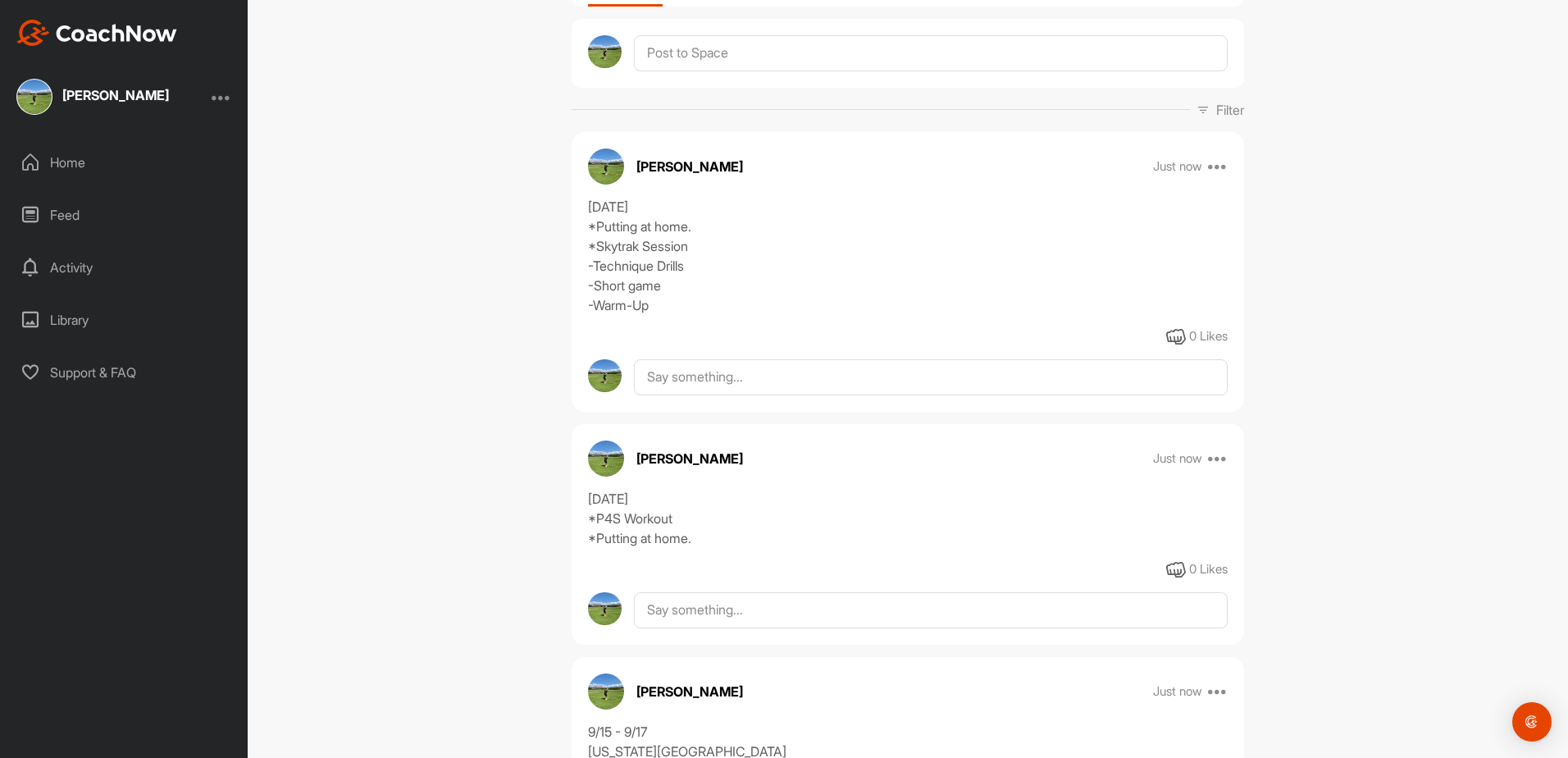
scroll to position [0, 0]
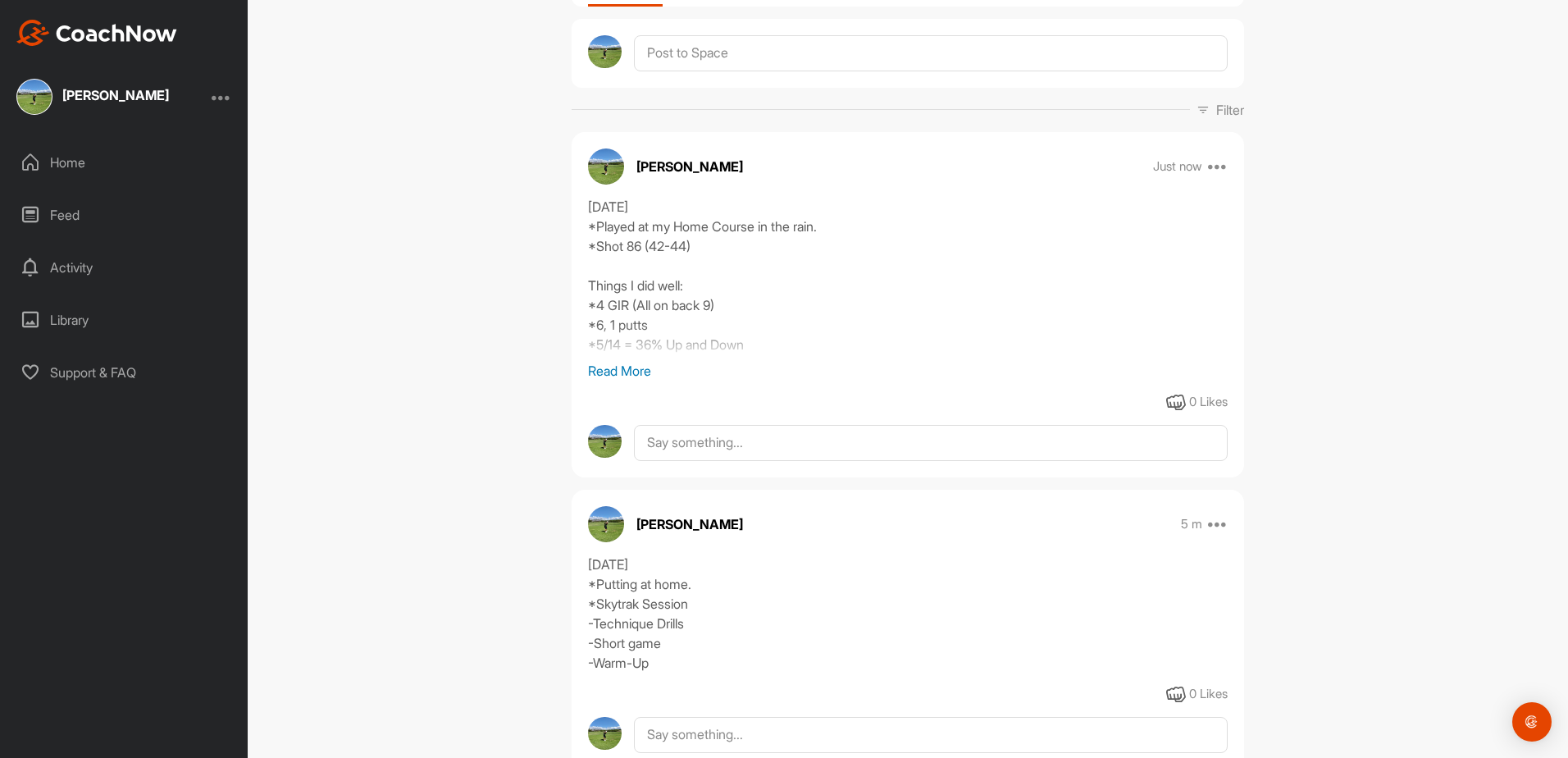
click at [226, 100] on div at bounding box center [221, 97] width 20 height 20
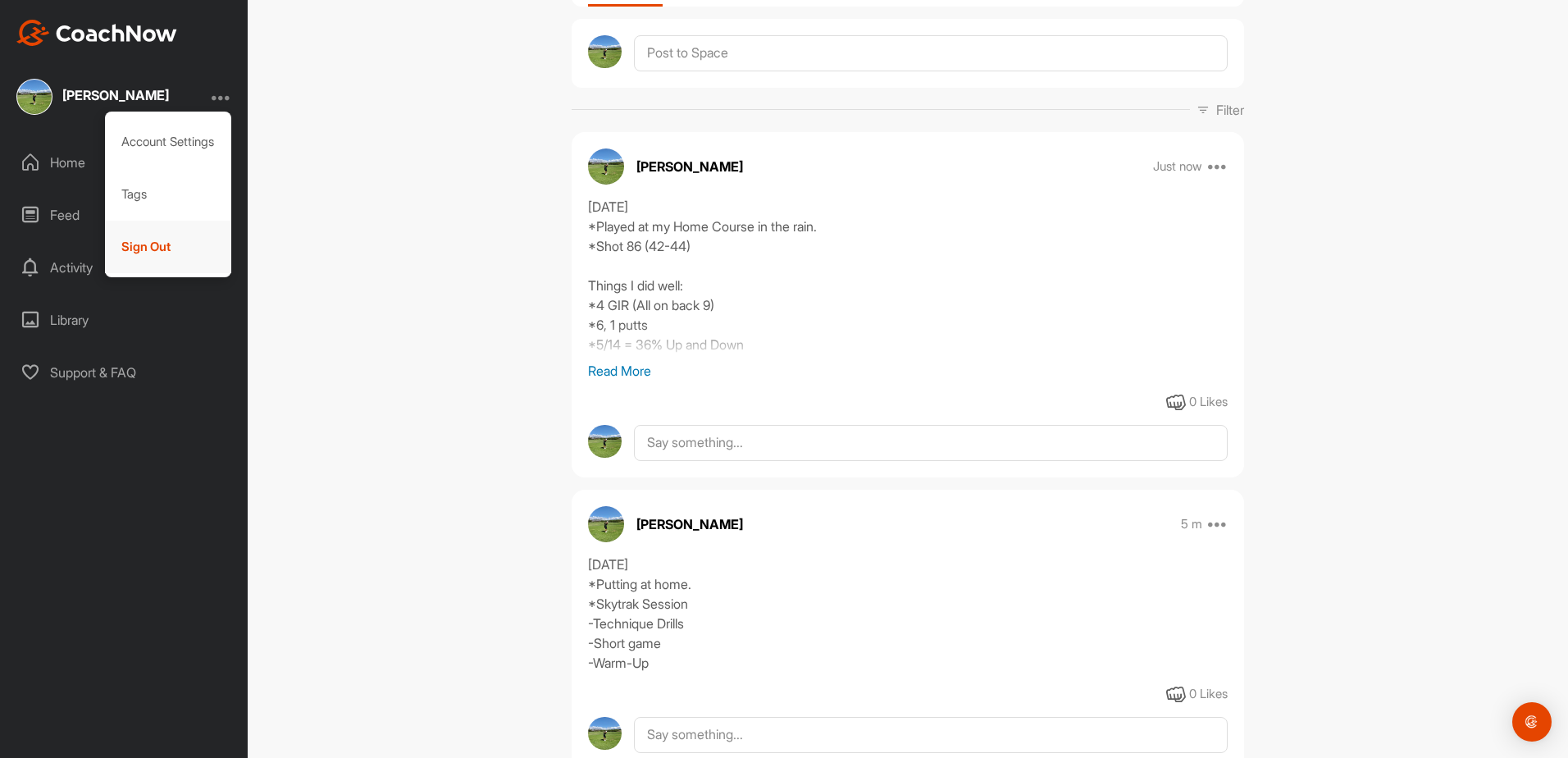
click at [157, 247] on div "Sign Out" at bounding box center [168, 246] width 127 height 52
